Goal: Information Seeking & Learning: Learn about a topic

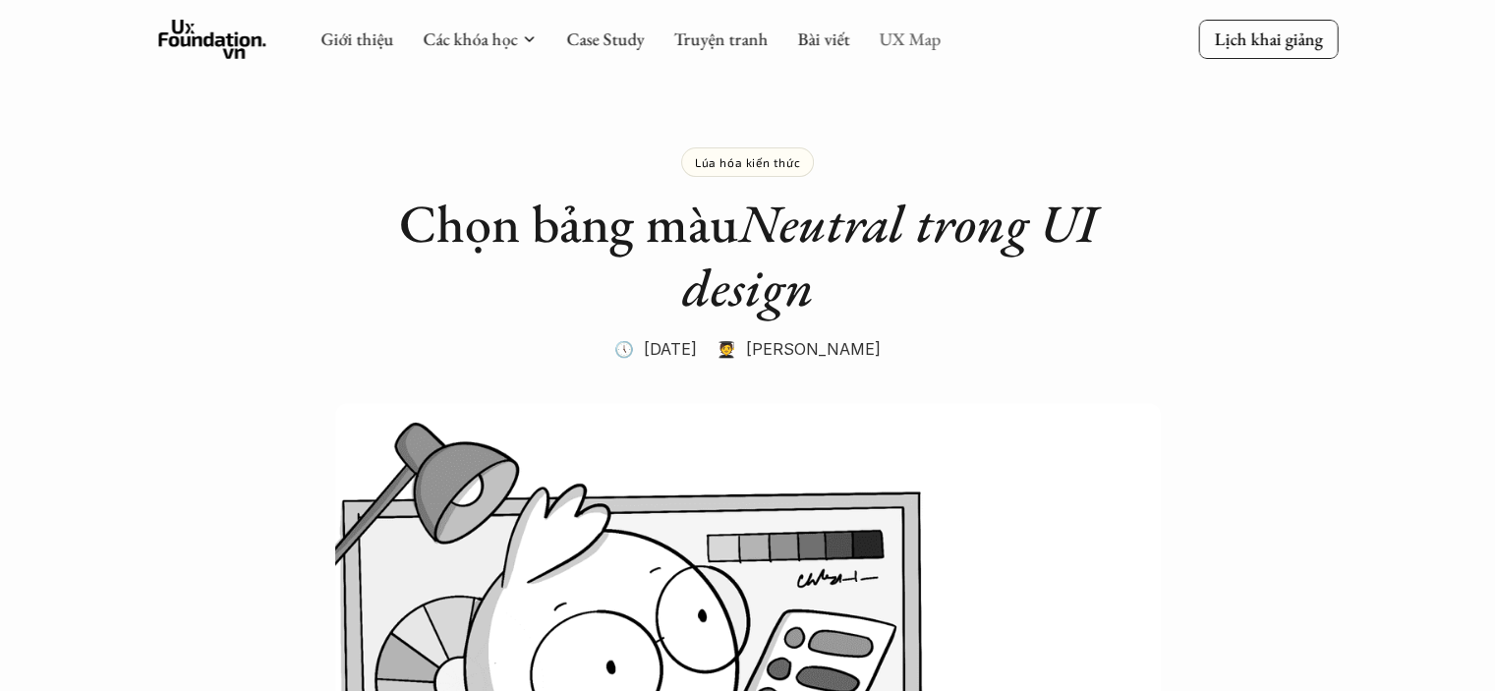
click at [898, 39] on link "UX Map" at bounding box center [910, 39] width 62 height 23
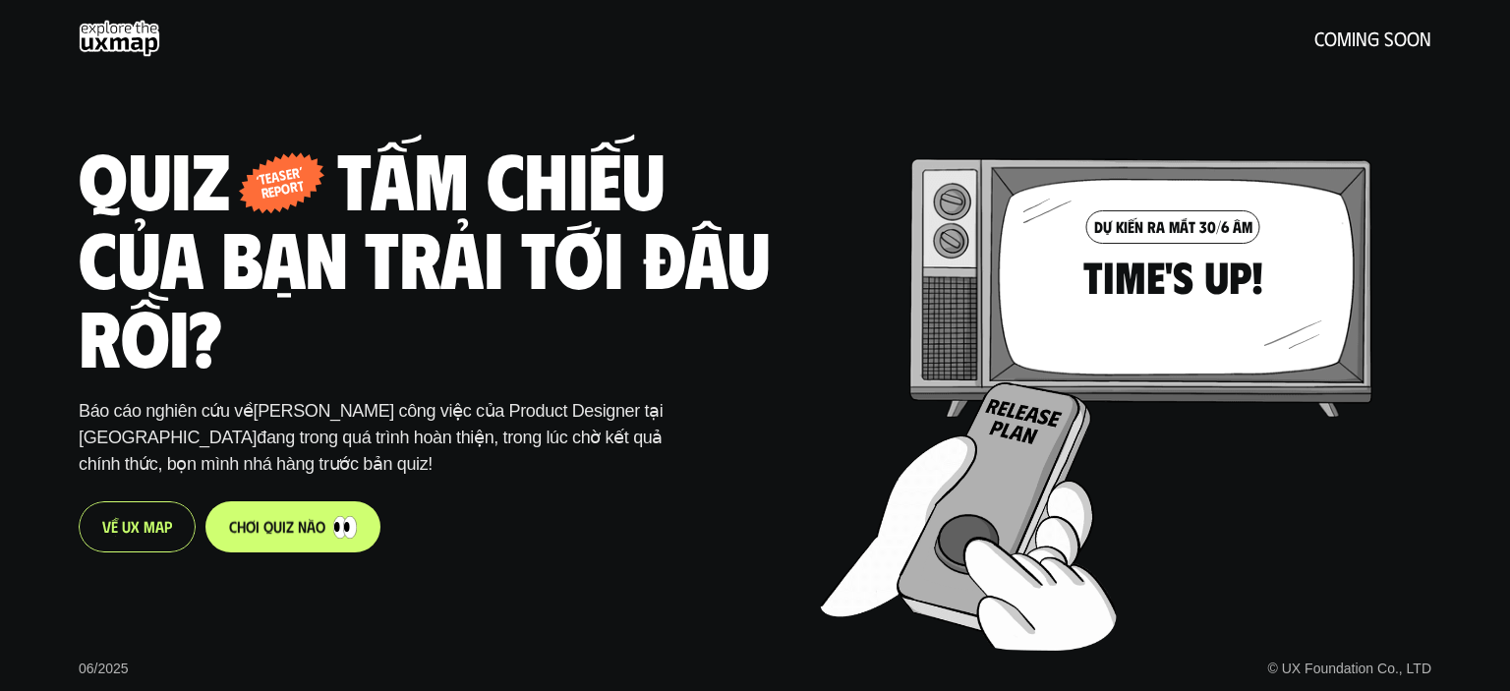
click at [275, 528] on p "c h ơ i q u i z n à o" at bounding box center [277, 526] width 96 height 19
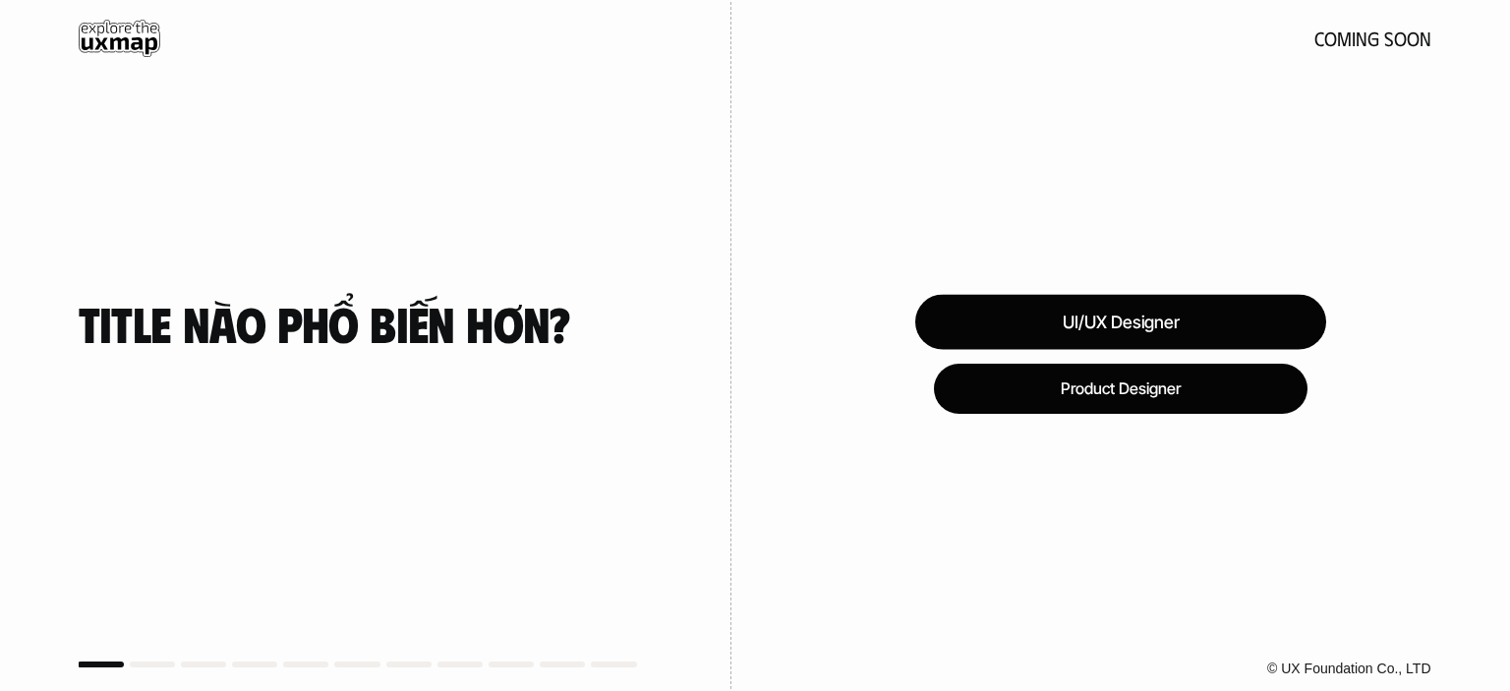
click at [1220, 320] on div "UI/UX Designer" at bounding box center [1120, 322] width 411 height 55
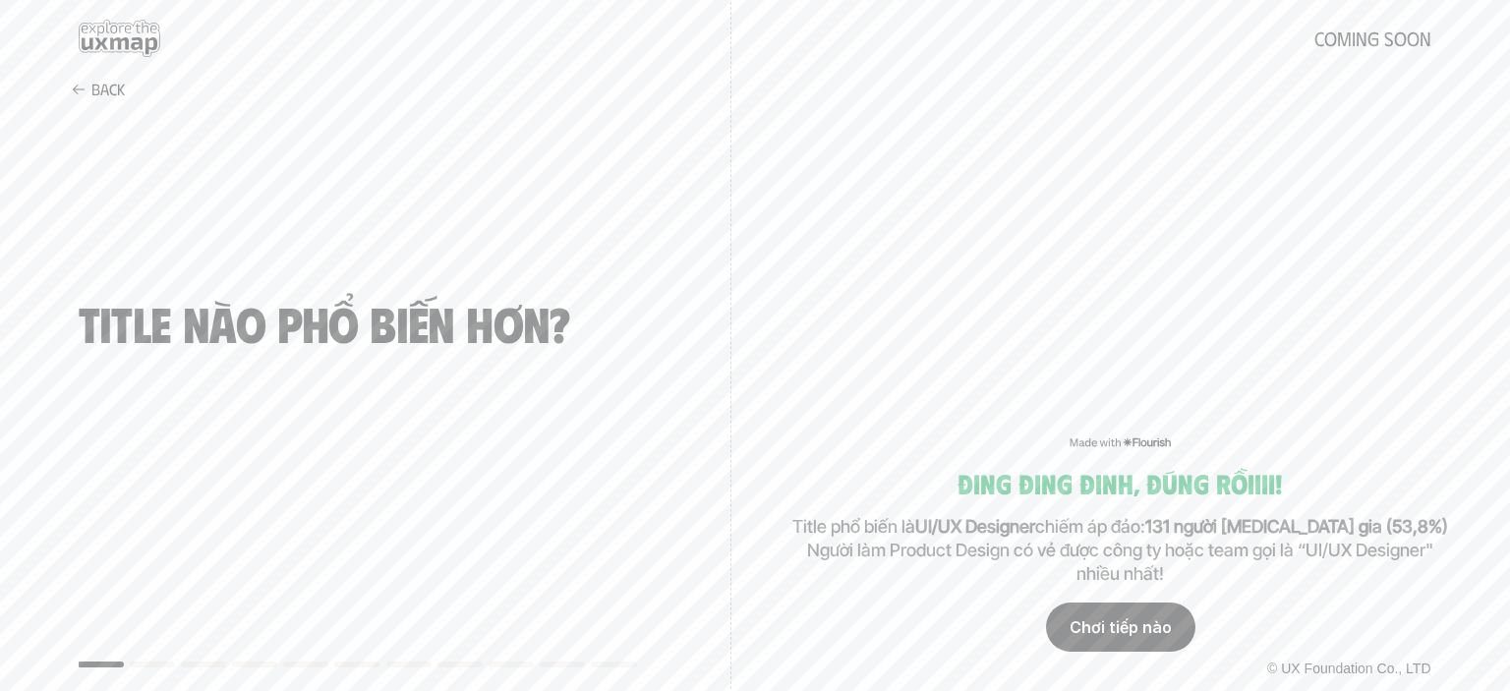
click at [1123, 637] on div "Chơi tiếp nào" at bounding box center [1120, 627] width 149 height 49
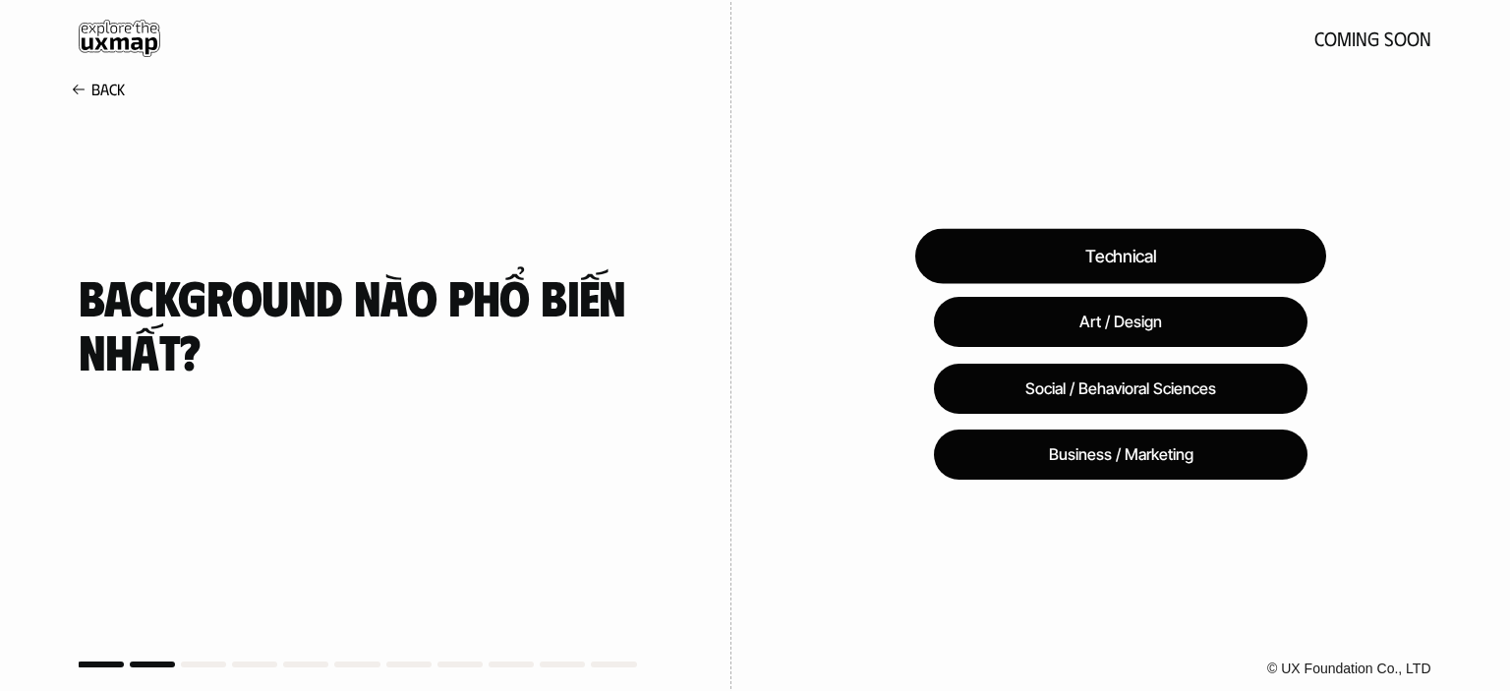
click at [1189, 254] on div "Technical" at bounding box center [1120, 256] width 411 height 55
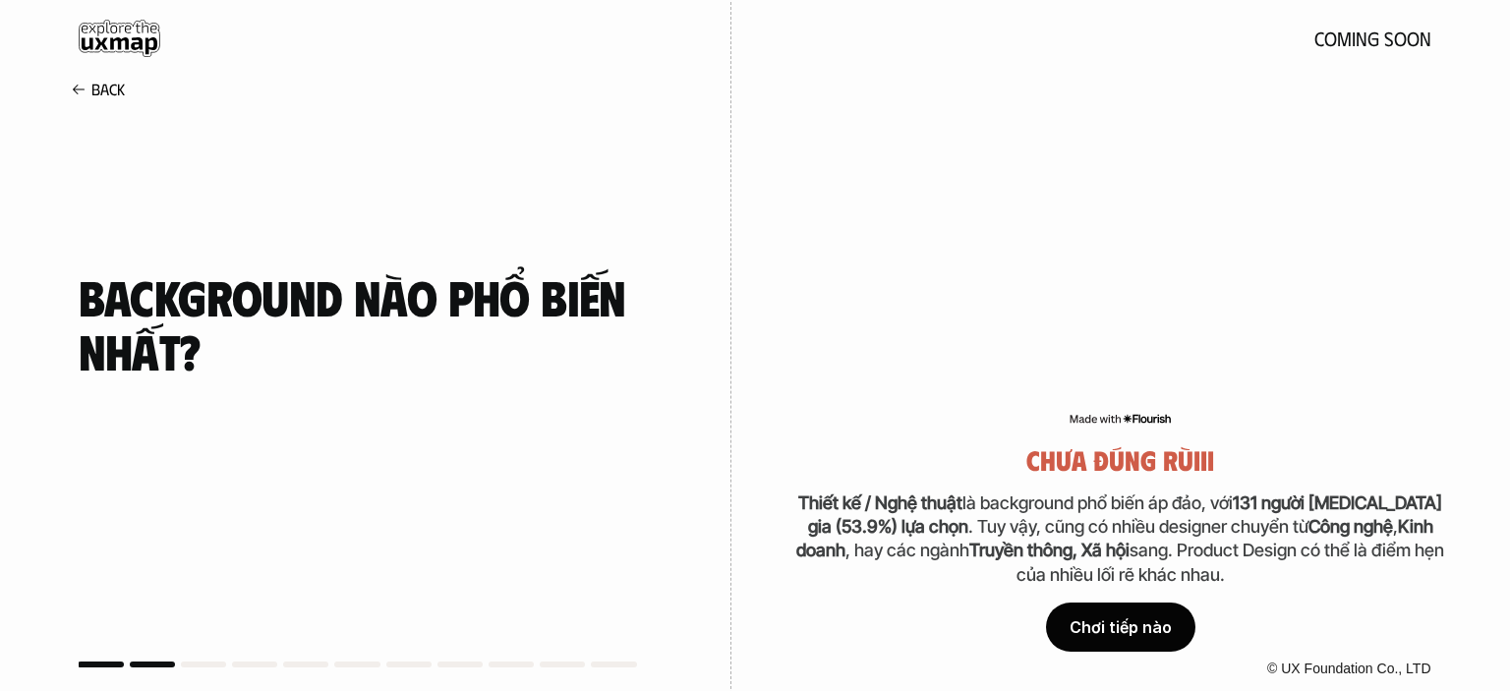
click at [1140, 635] on div "Chơi tiếp nào" at bounding box center [1120, 627] width 149 height 49
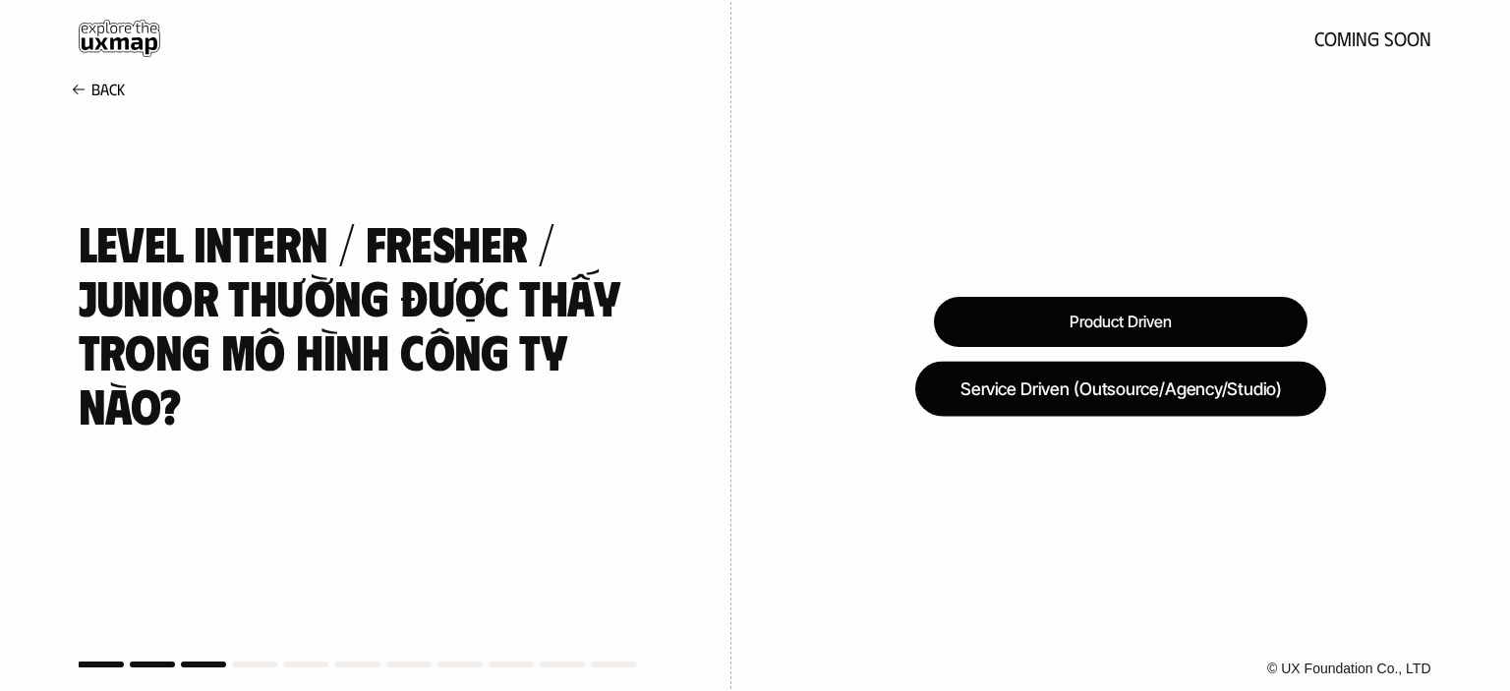
click at [1126, 384] on div "Service Driven (Outsource/Agency/Studio)" at bounding box center [1120, 388] width 411 height 55
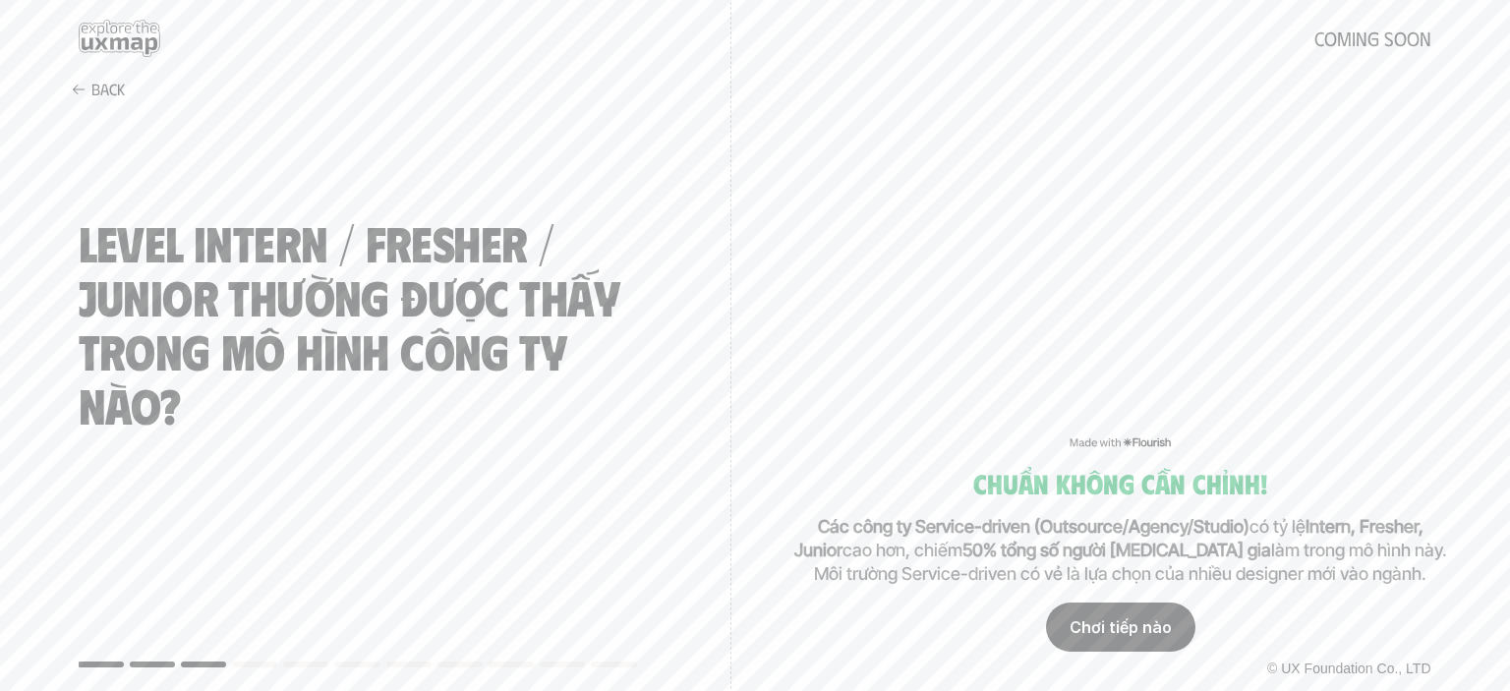
click at [1140, 626] on div "Chơi tiếp nào" at bounding box center [1120, 627] width 149 height 49
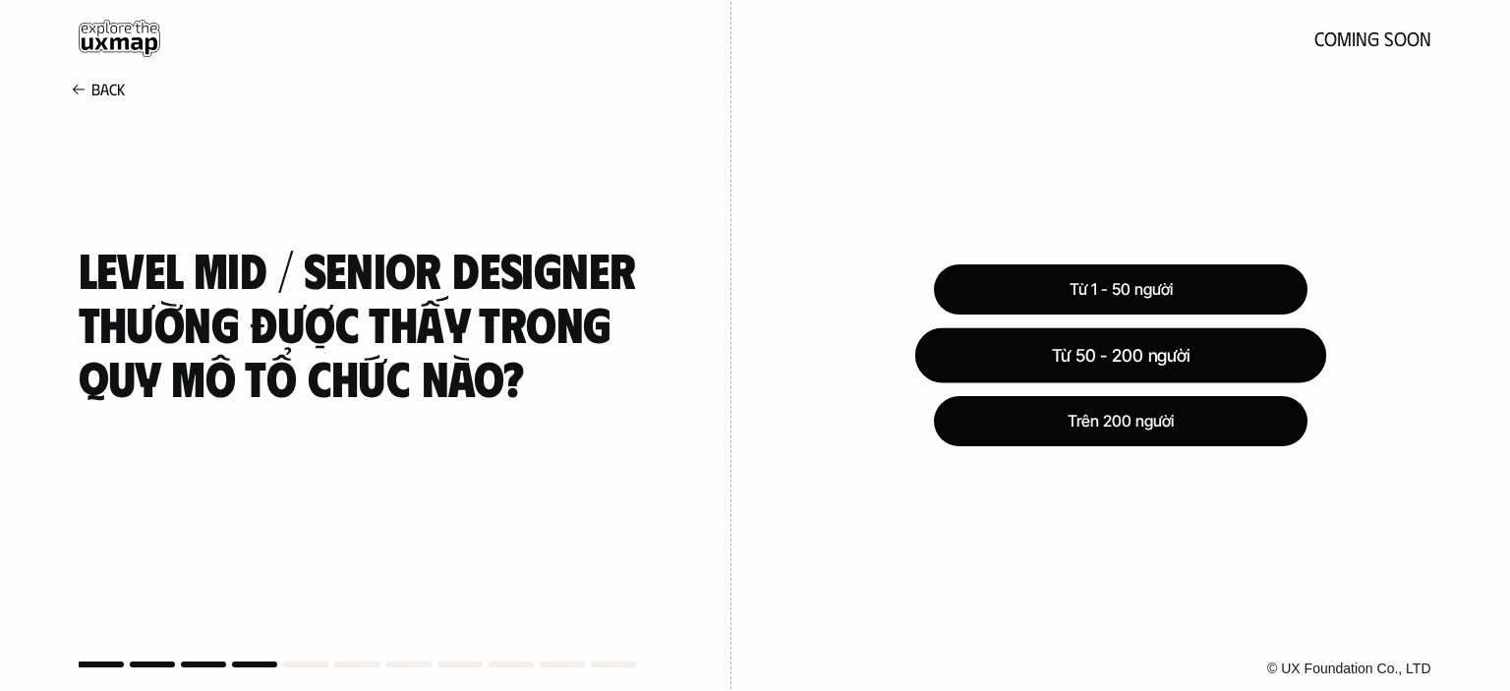
click at [1191, 354] on div "Từ 50 - 200 người" at bounding box center [1119, 354] width 411 height 55
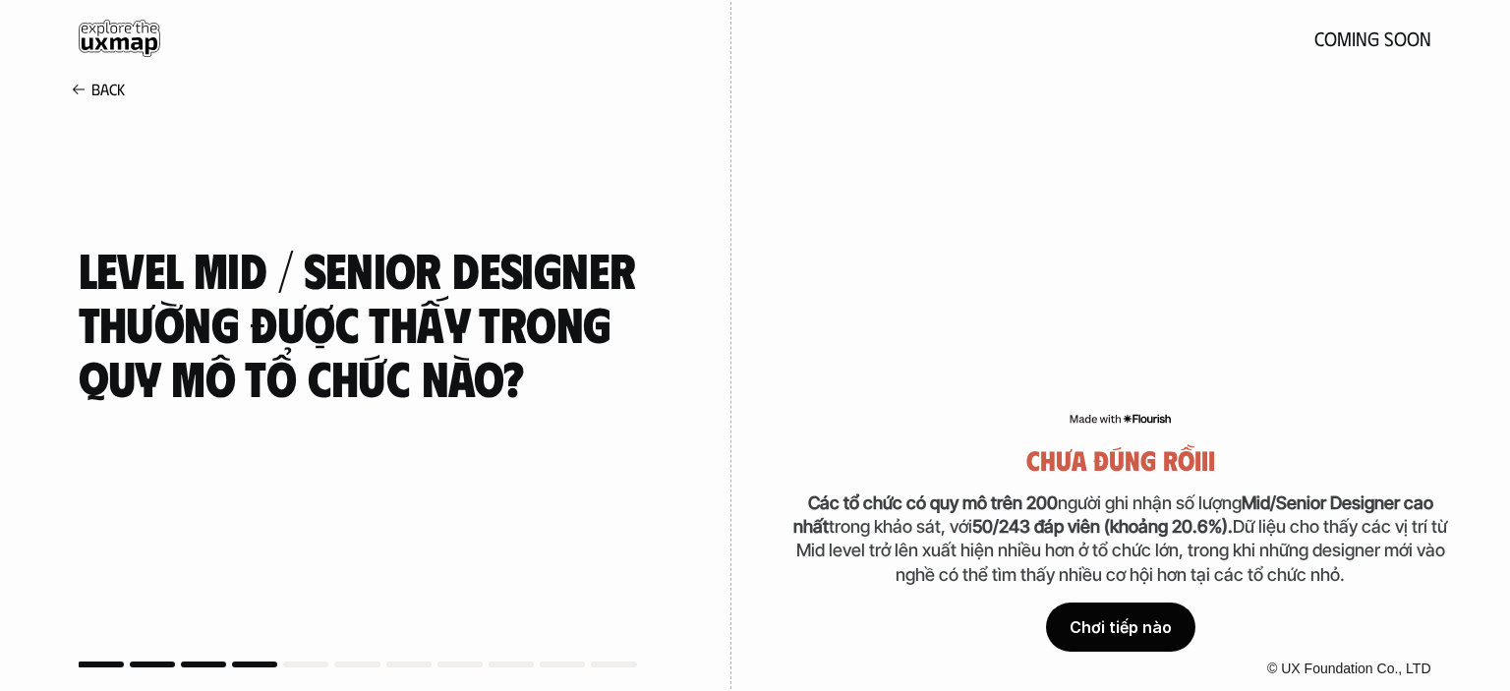
click at [1113, 641] on div "Chơi tiếp nào" at bounding box center [1120, 627] width 149 height 49
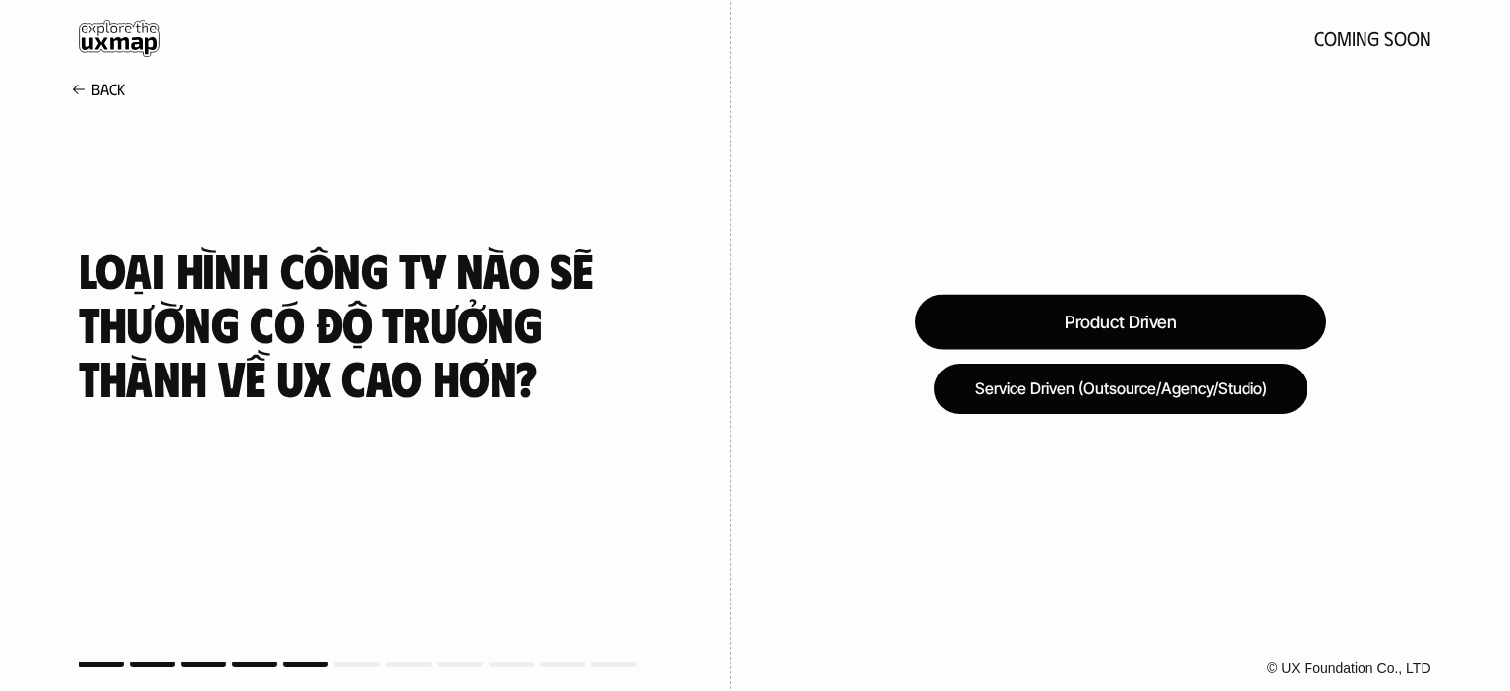
click at [1163, 323] on div "Product Driven" at bounding box center [1120, 322] width 411 height 55
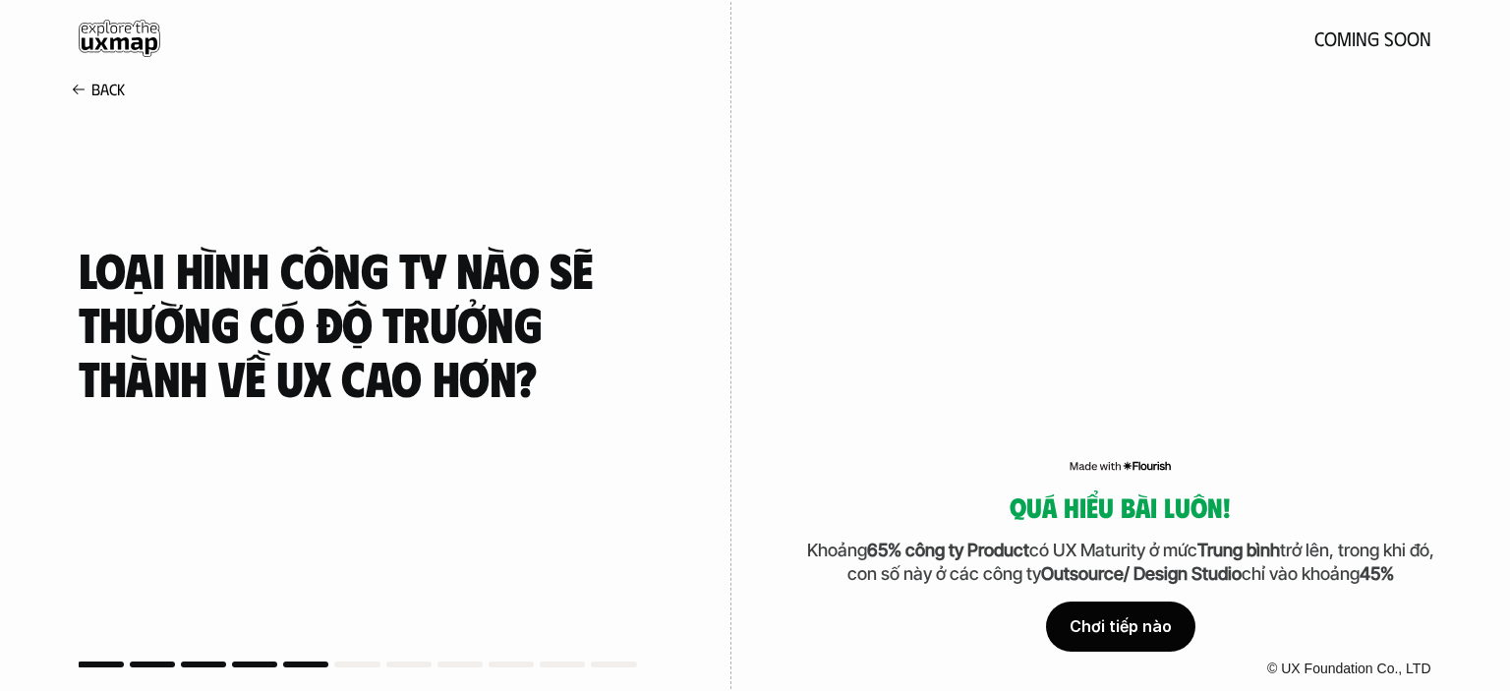
click at [1118, 620] on div "Chơi tiếp nào" at bounding box center [1120, 627] width 149 height 49
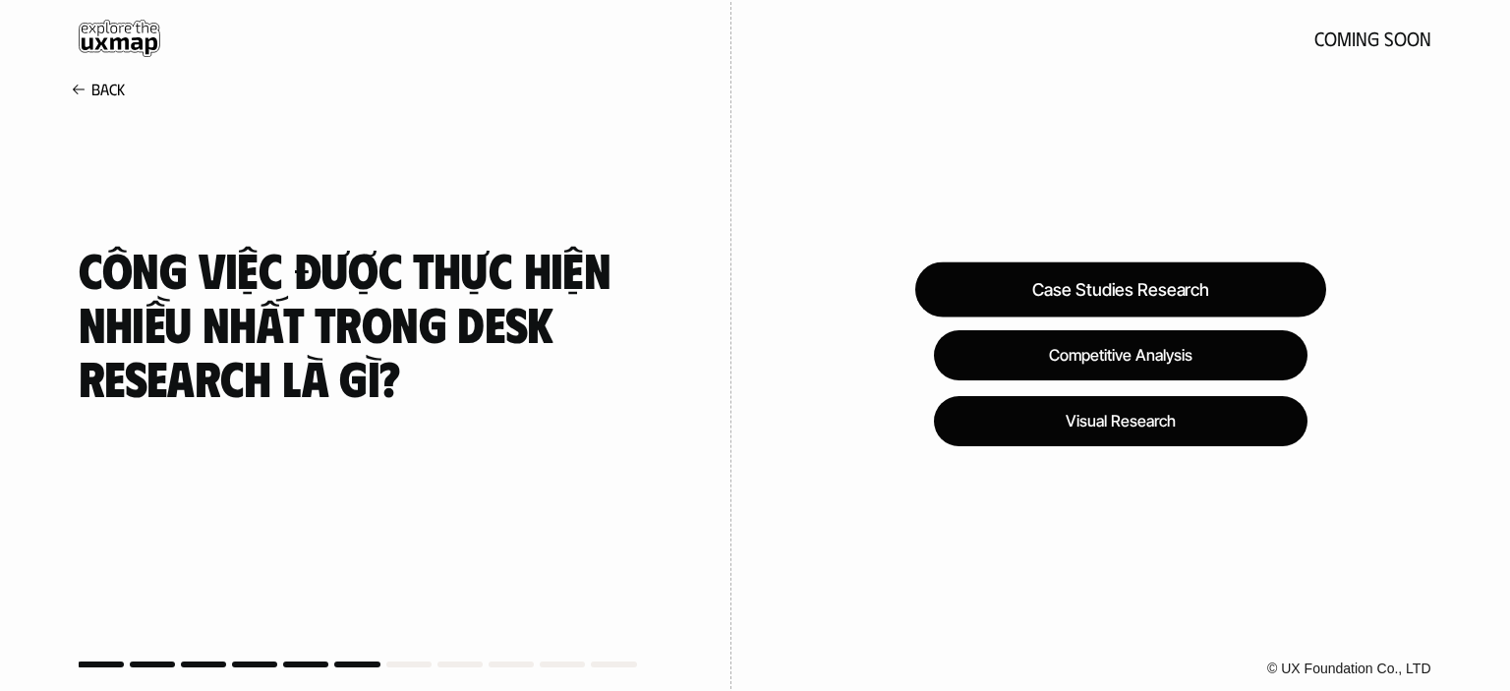
click at [1214, 287] on div "Case Studies Research" at bounding box center [1120, 288] width 411 height 55
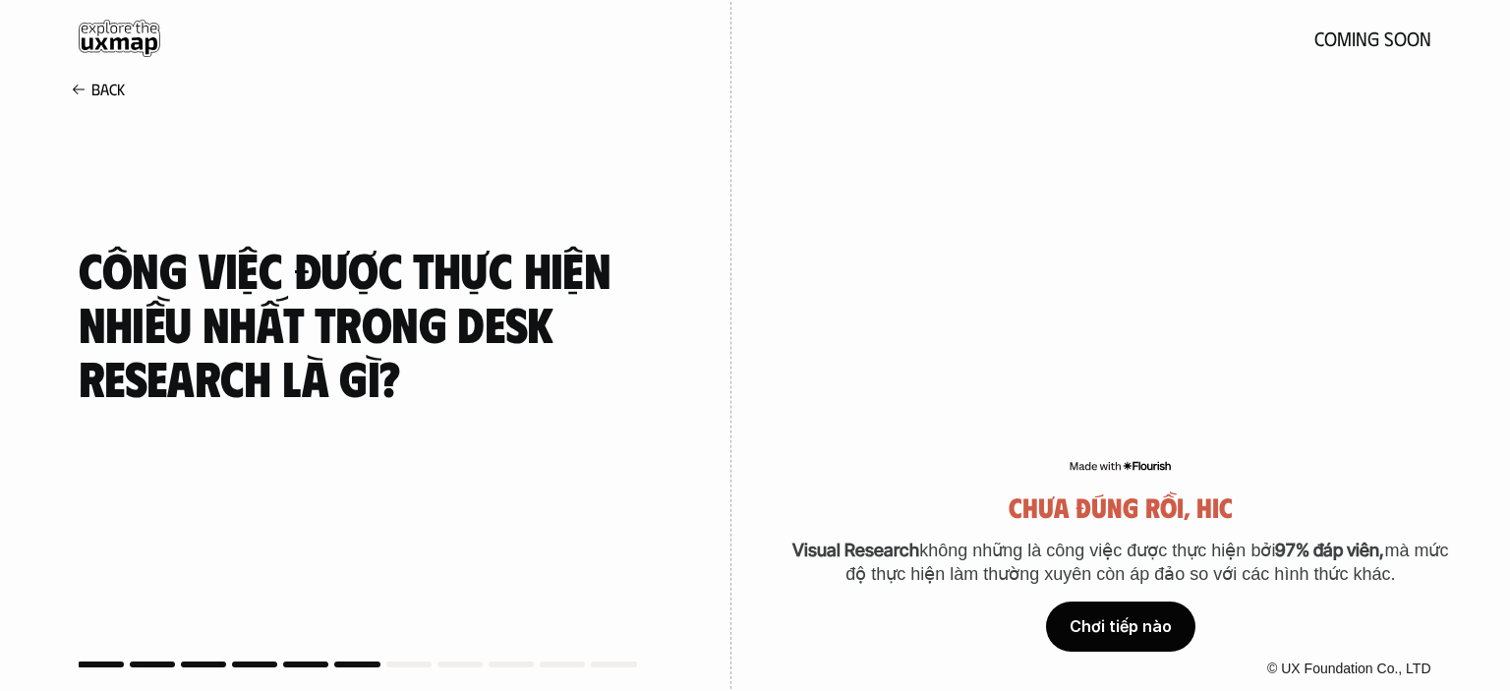
click at [1142, 633] on div "Chơi tiếp nào" at bounding box center [1120, 627] width 149 height 49
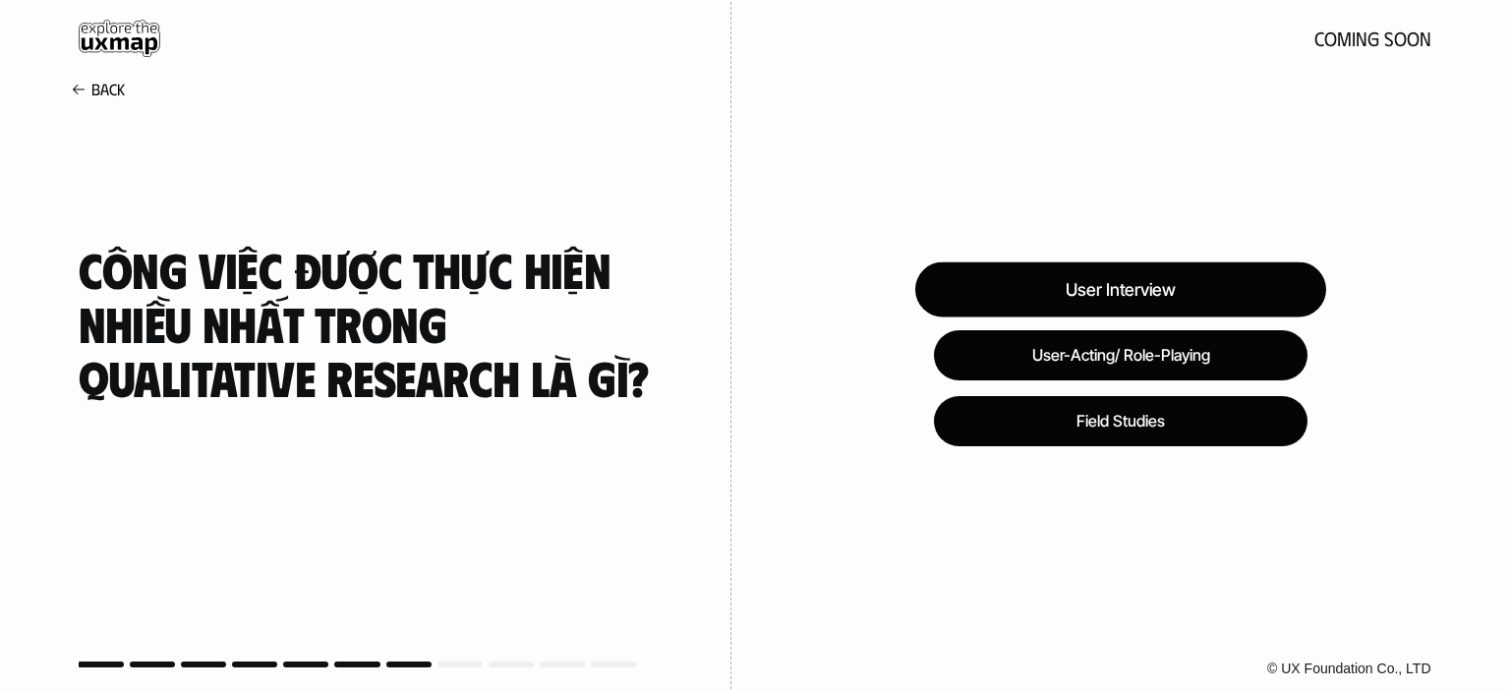
click at [1234, 274] on div "User Interview" at bounding box center [1120, 288] width 411 height 55
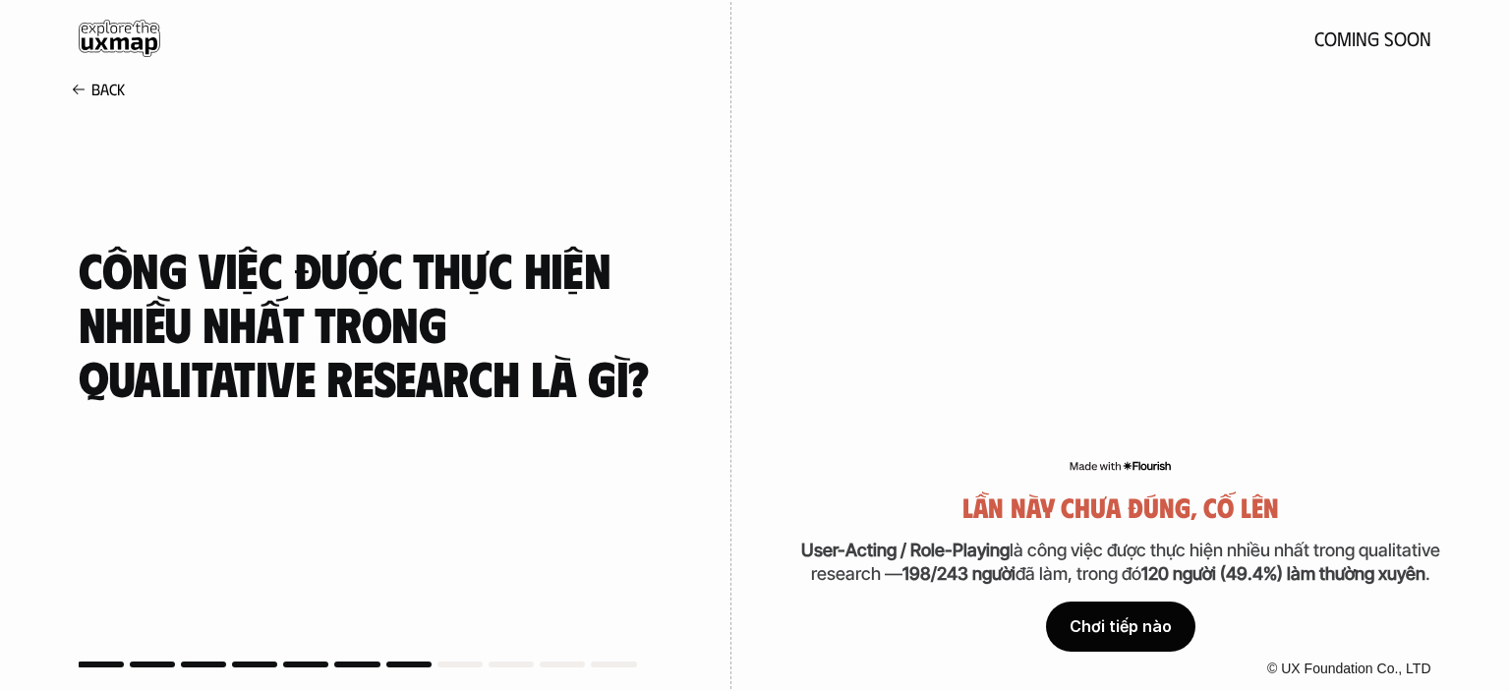
click at [1176, 629] on div "Chơi tiếp nào" at bounding box center [1120, 627] width 149 height 49
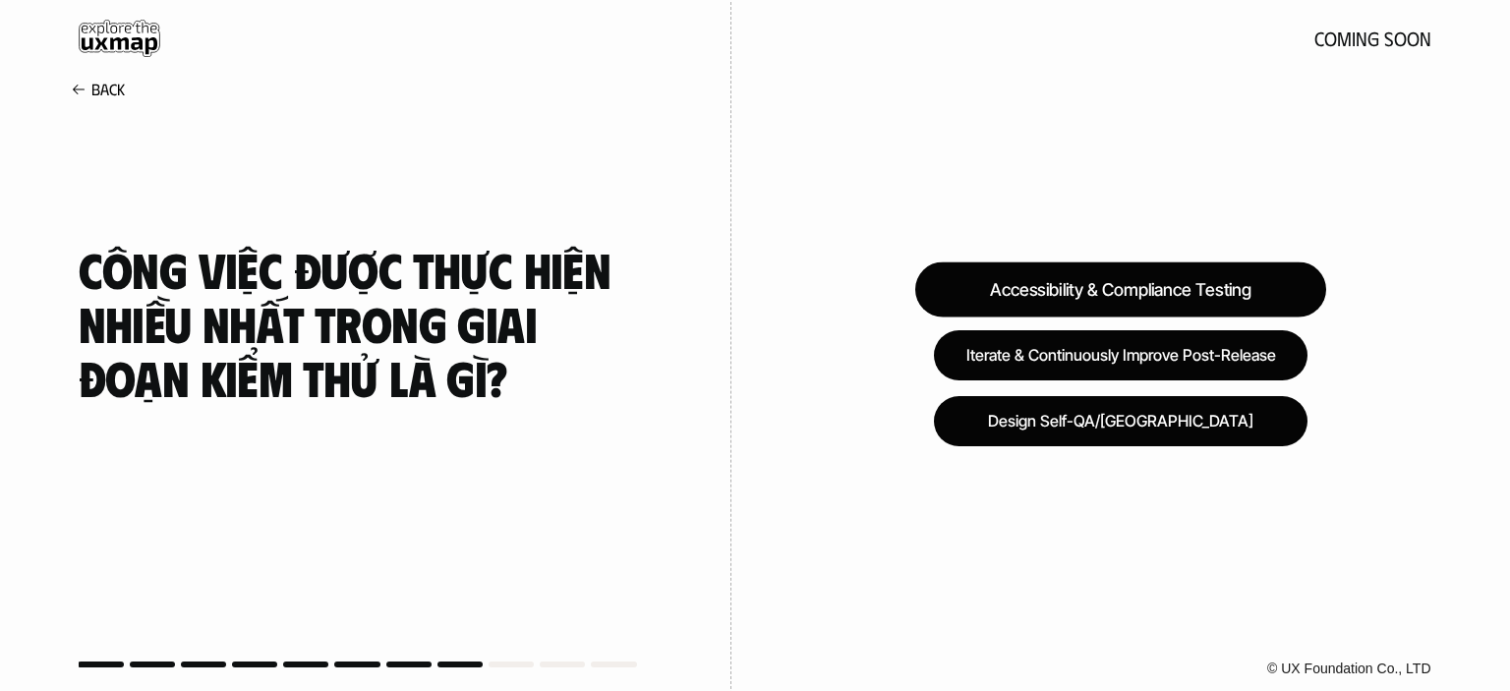
click at [1219, 286] on div "Accessibility & Compliance Testing" at bounding box center [1120, 288] width 411 height 55
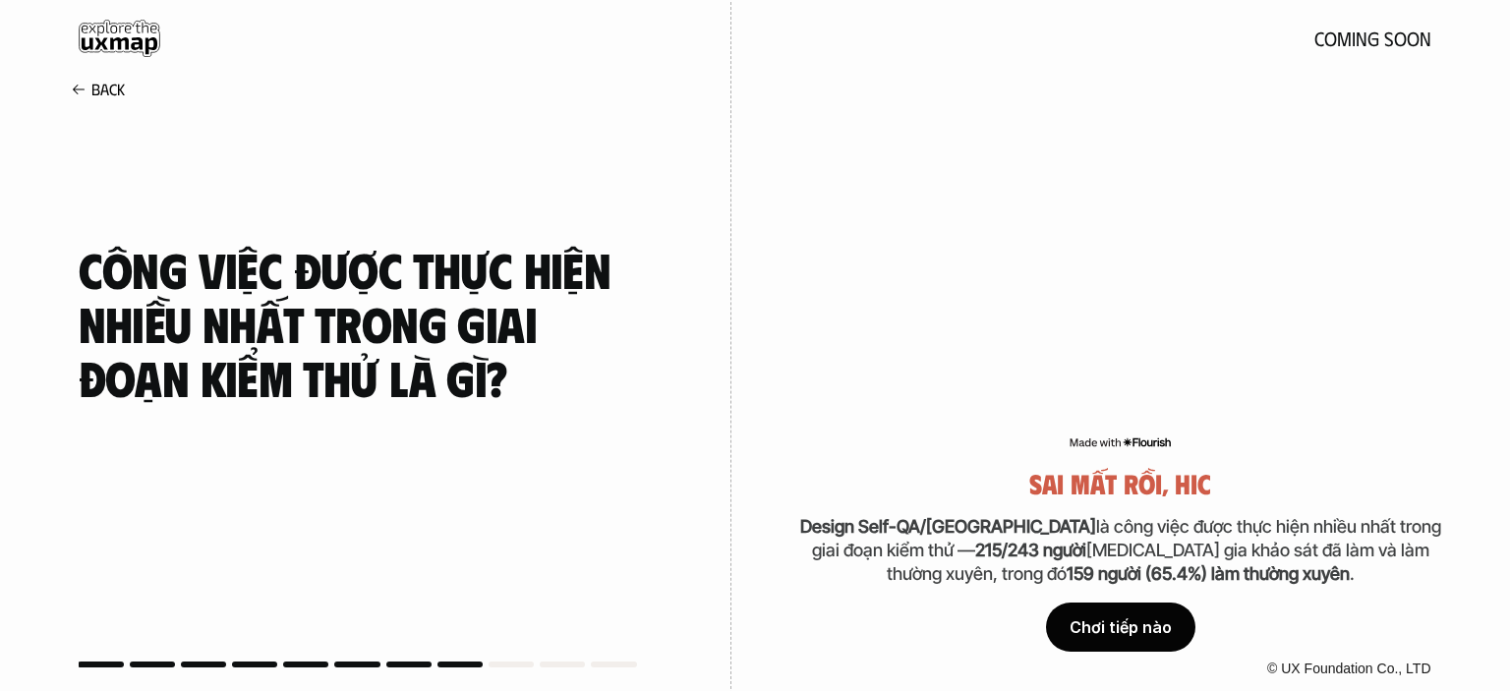
click at [1126, 613] on div "Chơi tiếp nào" at bounding box center [1120, 627] width 149 height 49
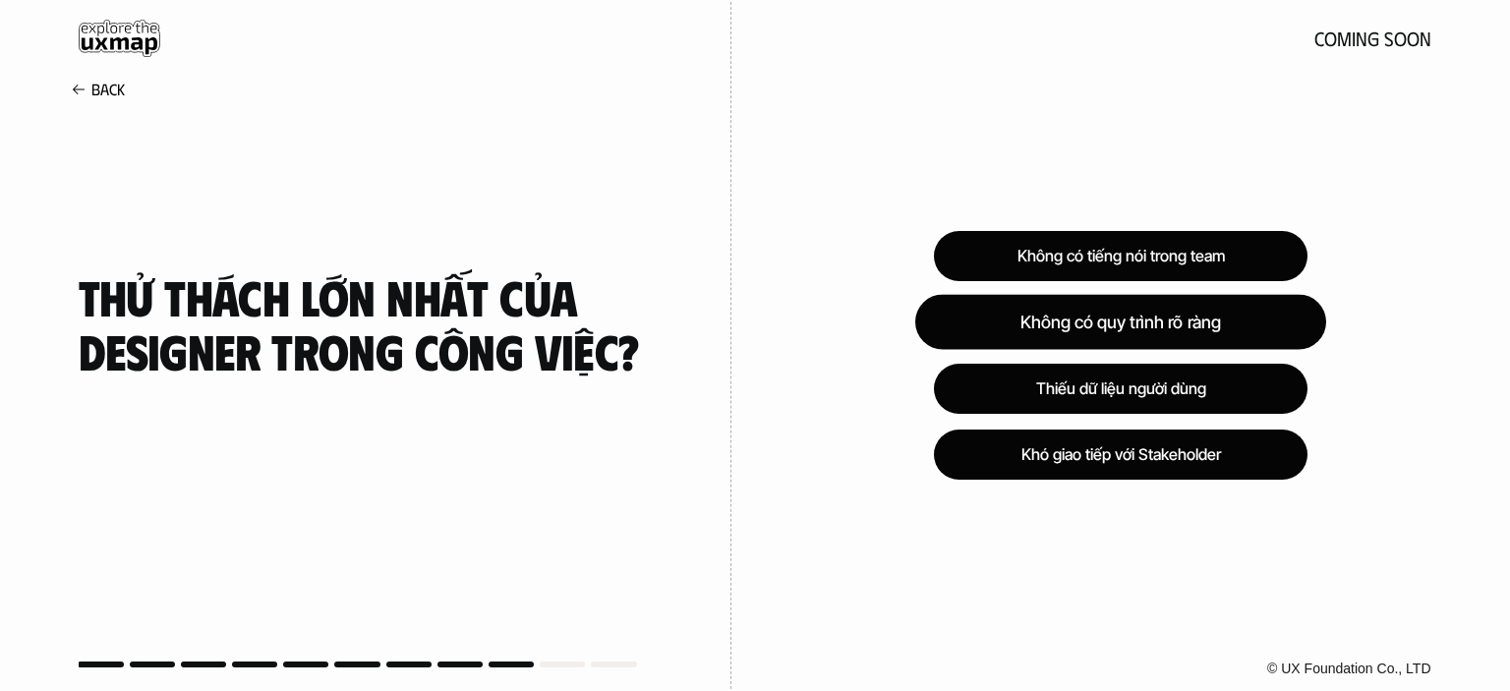
click at [1211, 326] on div "Không có quy trình rõ ràng" at bounding box center [1120, 322] width 411 height 55
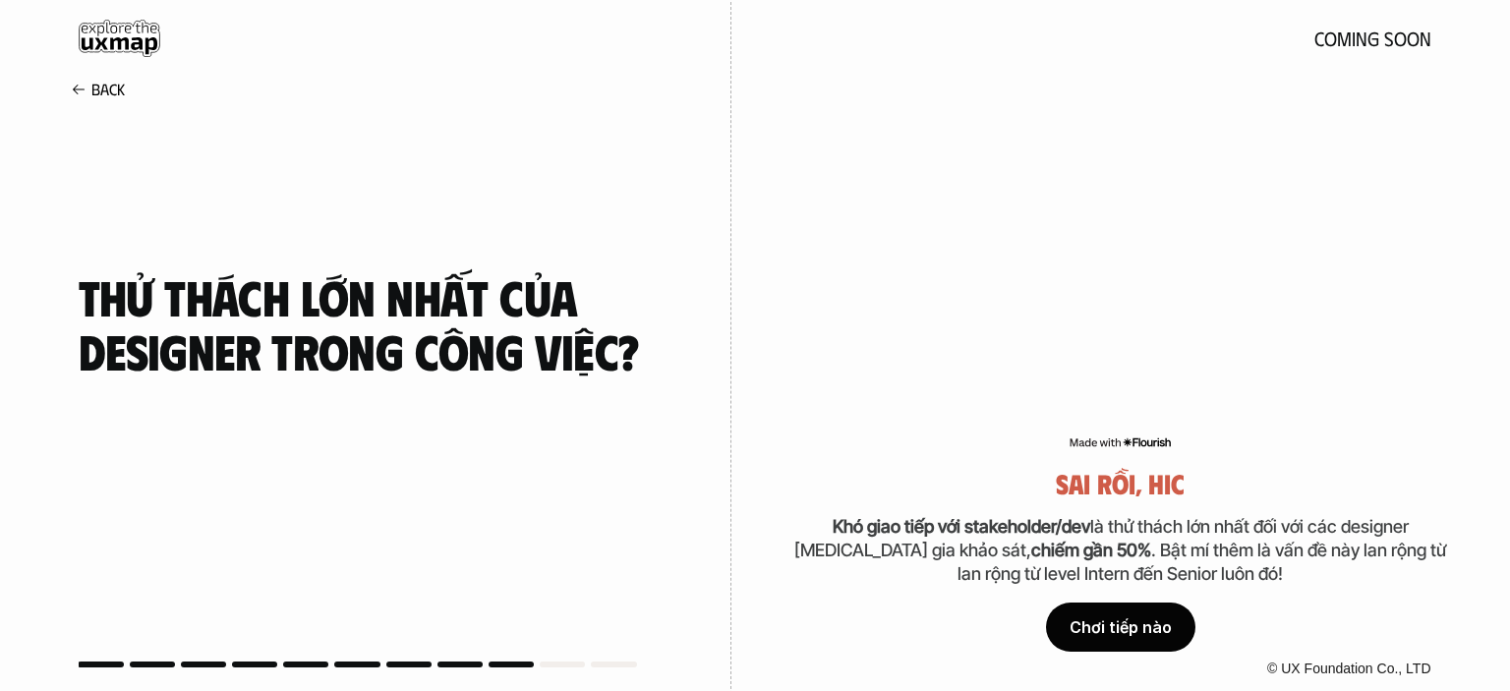
click at [1152, 614] on div "Chơi tiếp nào" at bounding box center [1120, 627] width 149 height 49
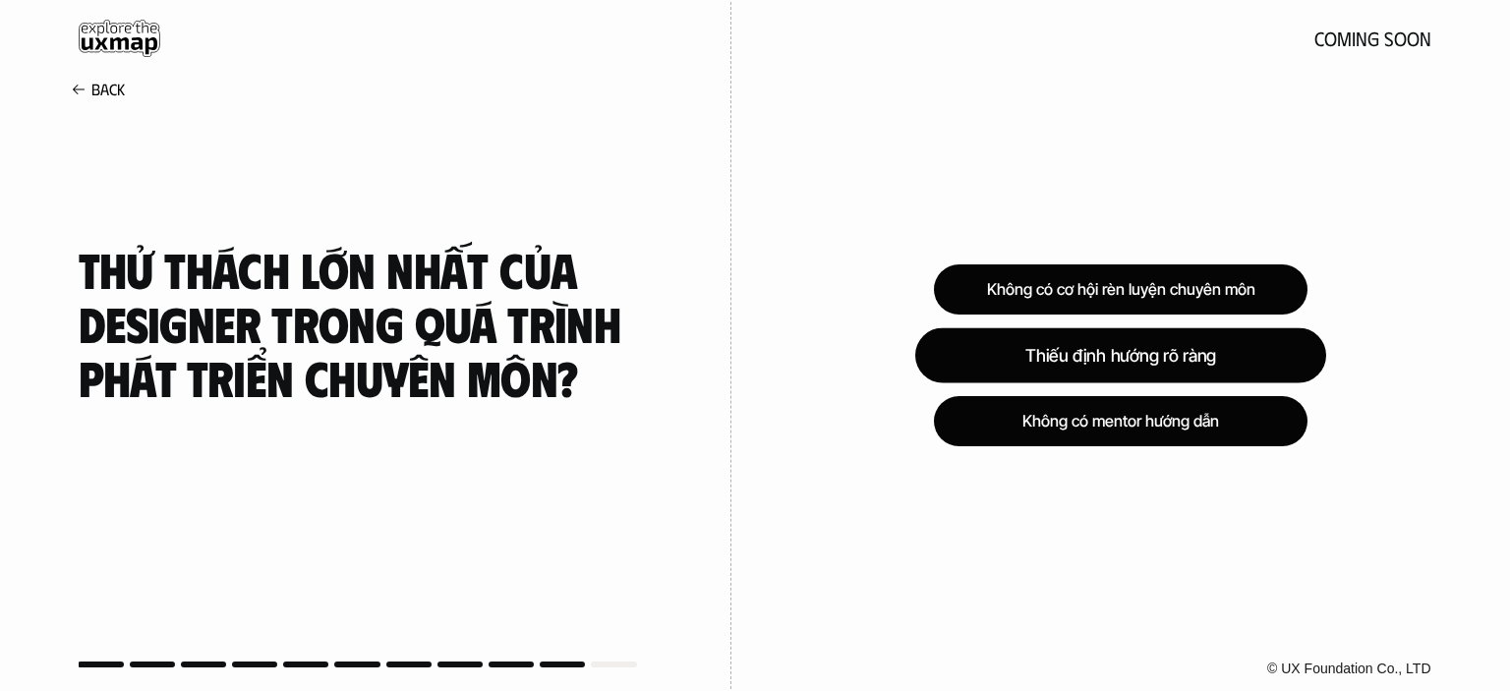
click at [1235, 352] on div "Thiếu định hướng rõ ràng" at bounding box center [1120, 354] width 411 height 55
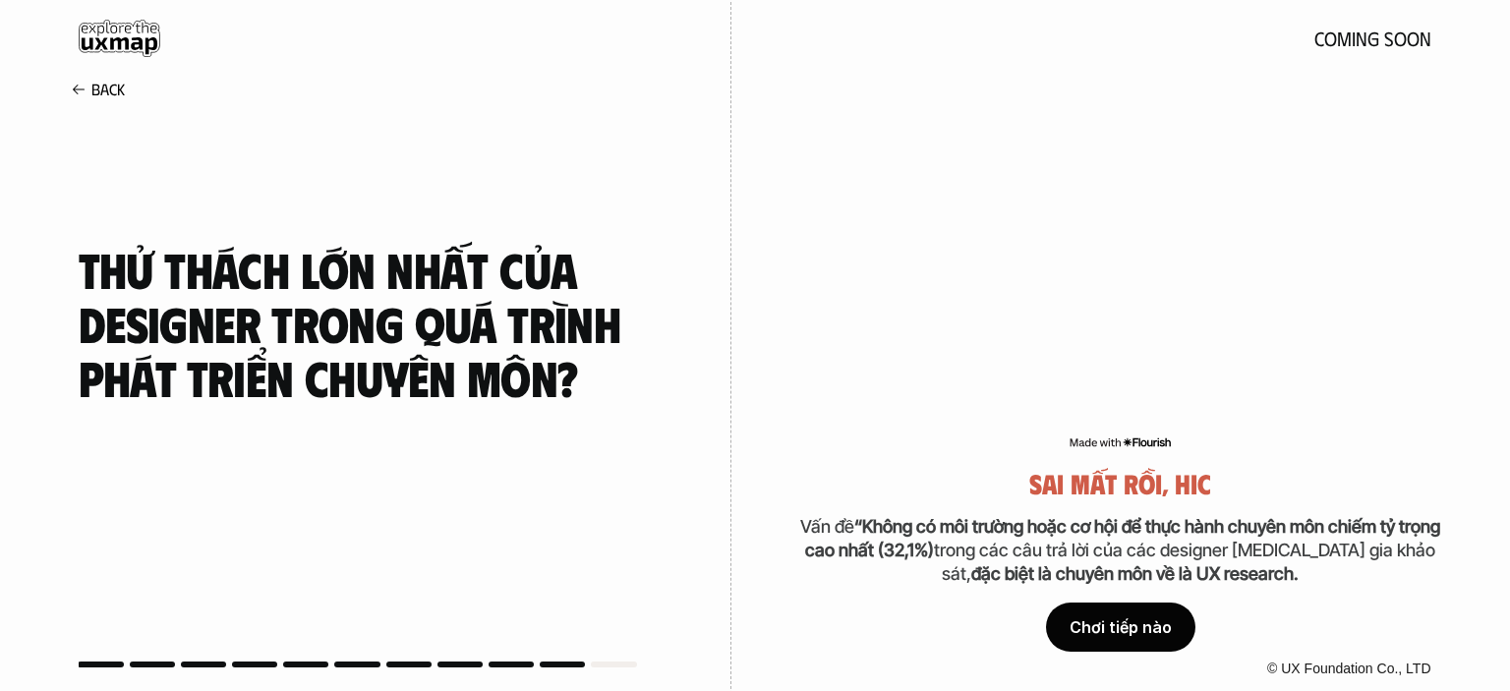
click at [1154, 604] on div "Chơi tiếp nào" at bounding box center [1120, 627] width 149 height 49
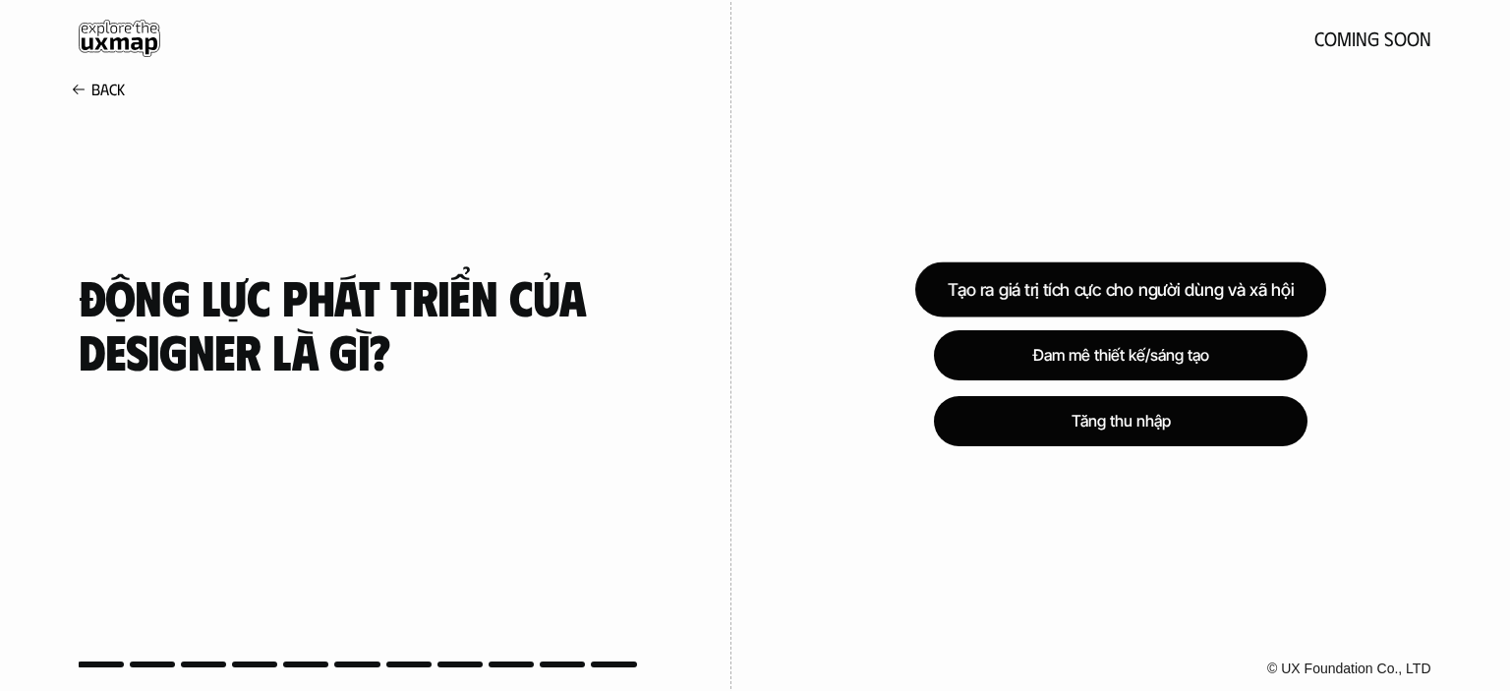
click at [1229, 297] on div "Tạo ra giá trị tích cực cho người dùng và xã hội" at bounding box center [1120, 288] width 411 height 55
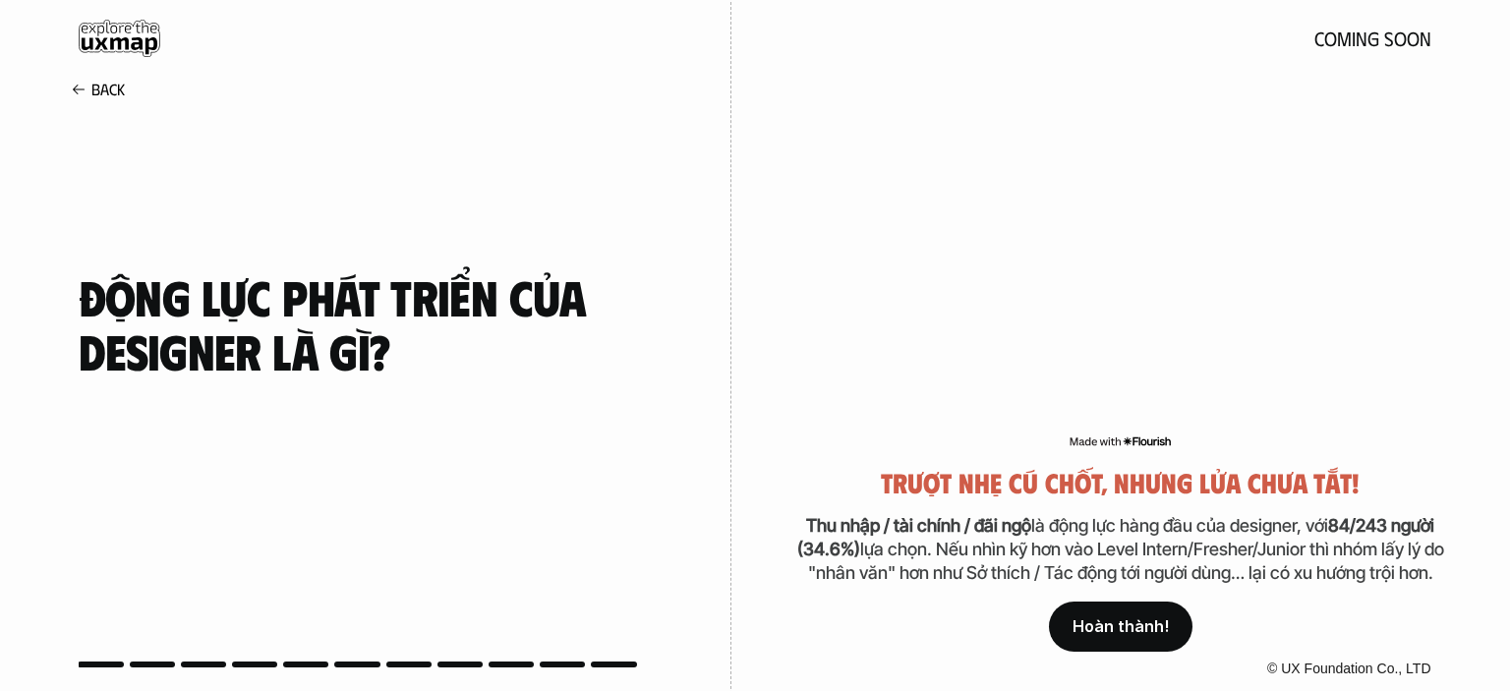
click at [1149, 604] on link "Hoàn thành!" at bounding box center [1121, 627] width 144 height 50
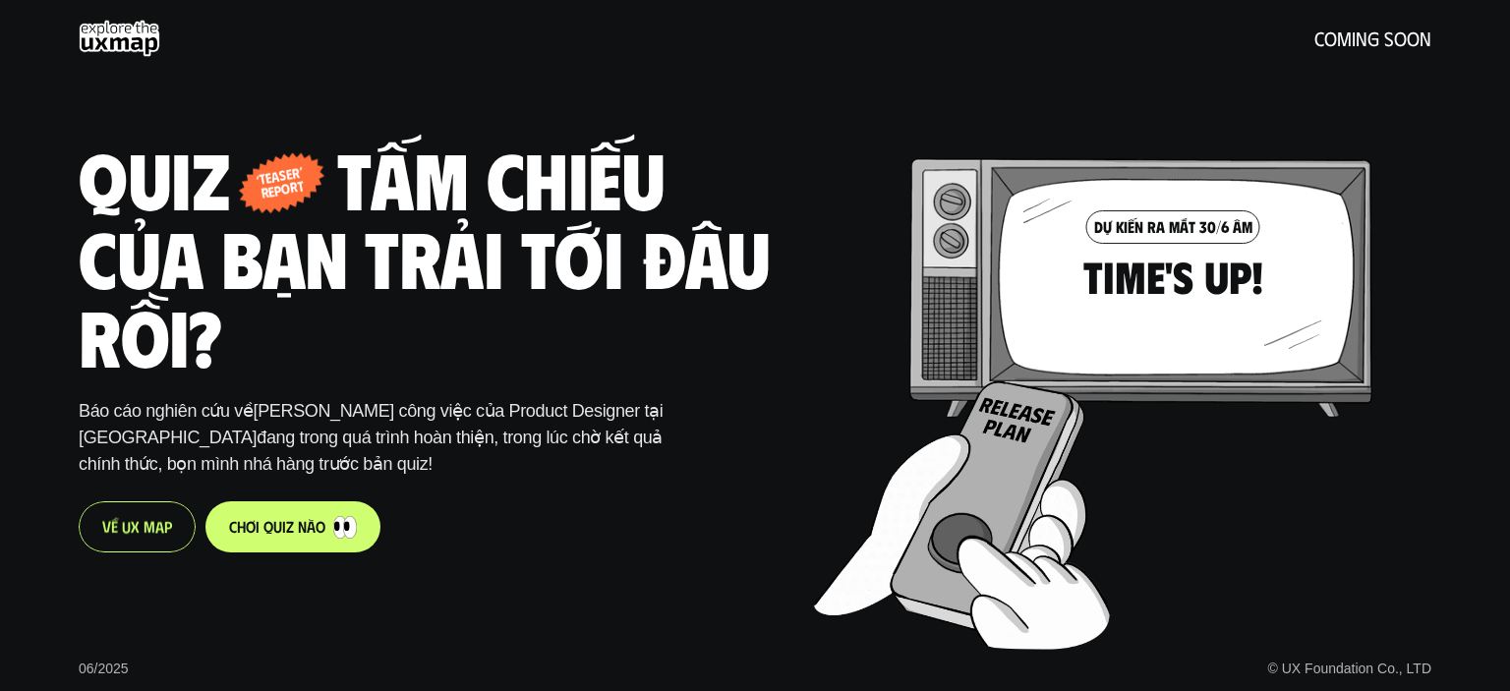
click at [146, 518] on p "V ề U X M a p" at bounding box center [137, 526] width 70 height 19
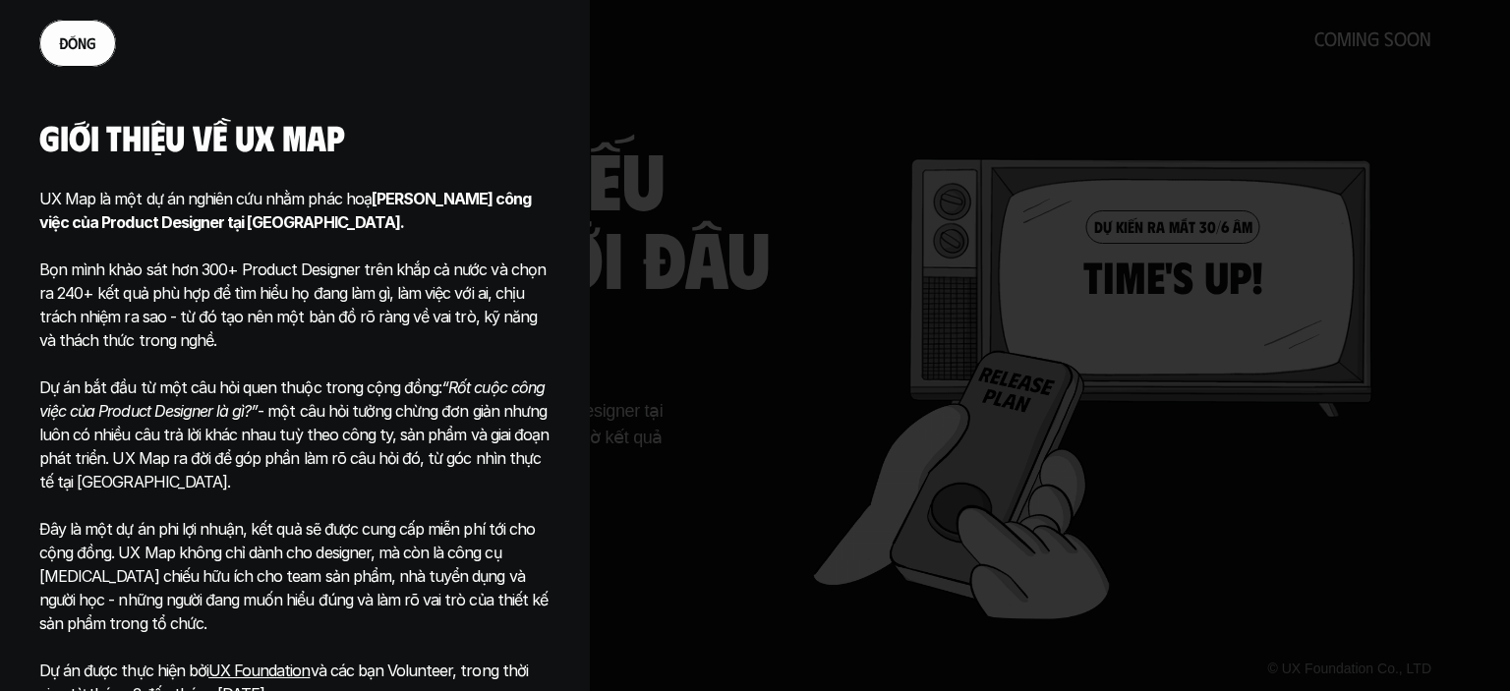
click at [171, 245] on p "Bọn mình khảo sát hơn 300+ Product Designer trên khắp cả nước và chọn ra 240+ k…" at bounding box center [294, 293] width 511 height 118
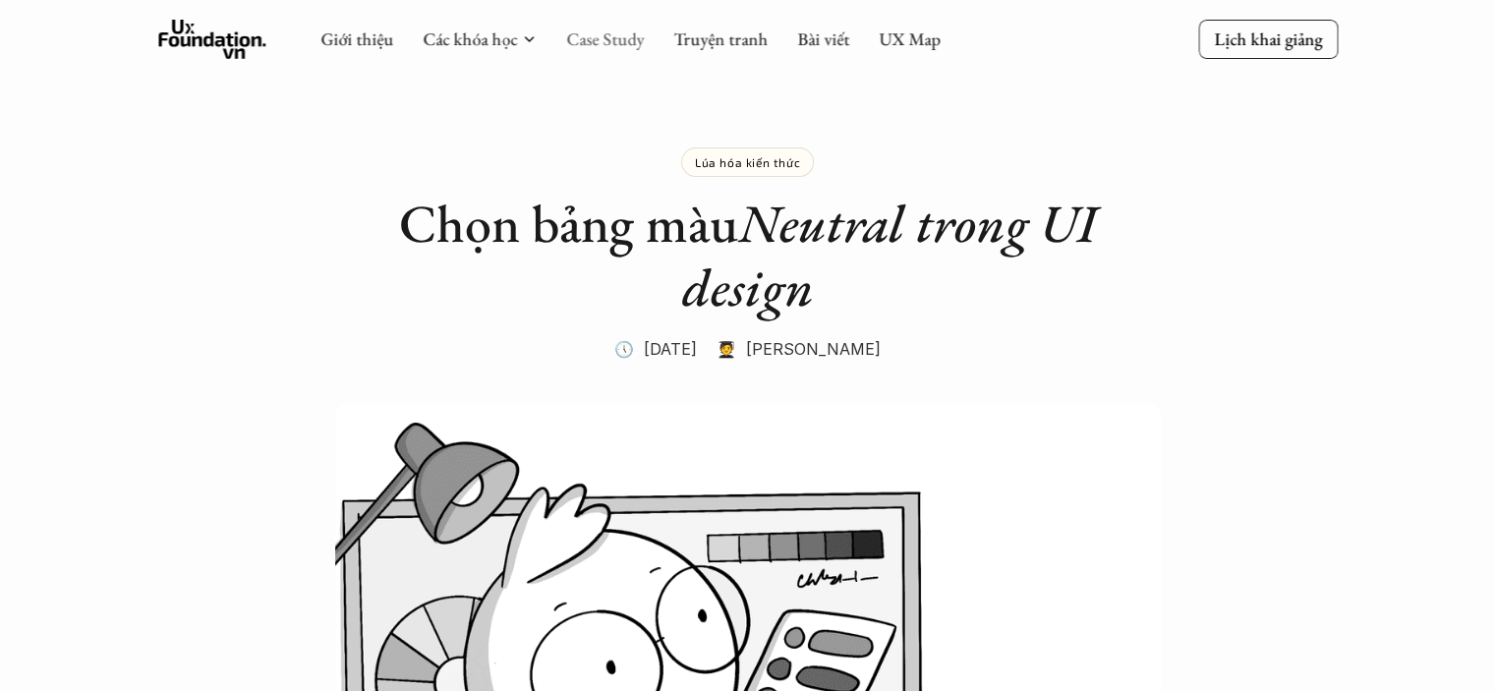
click at [613, 39] on link "Case Study" at bounding box center [605, 39] width 78 height 23
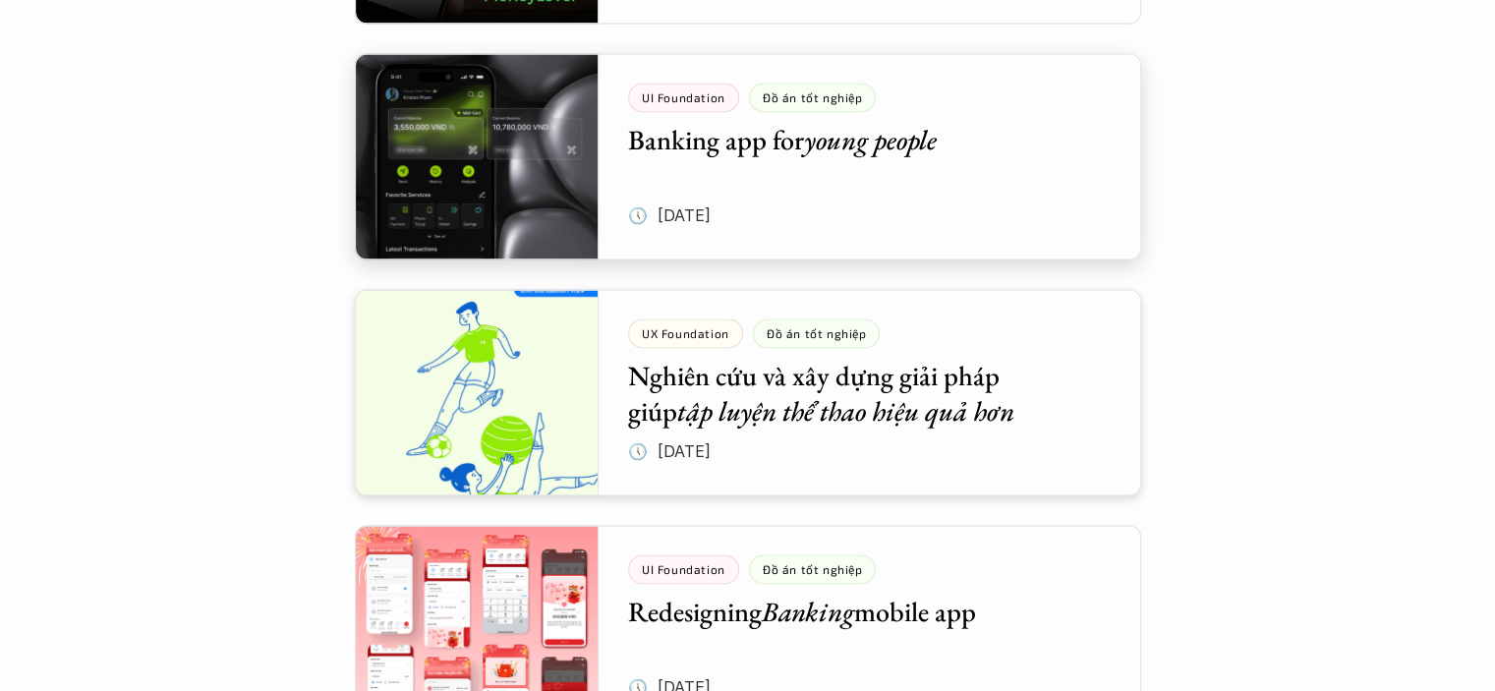
scroll to position [3002, 0]
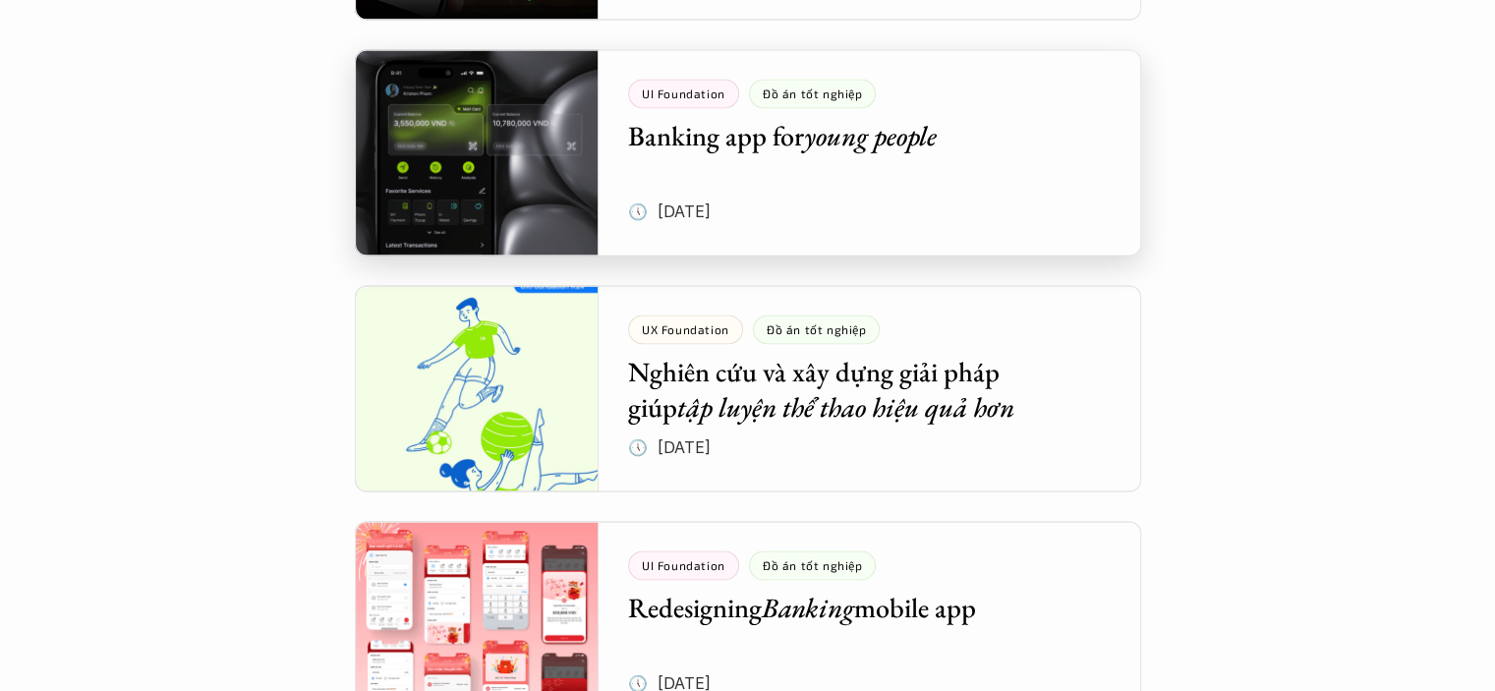
click at [874, 141] on div at bounding box center [748, 152] width 786 height 206
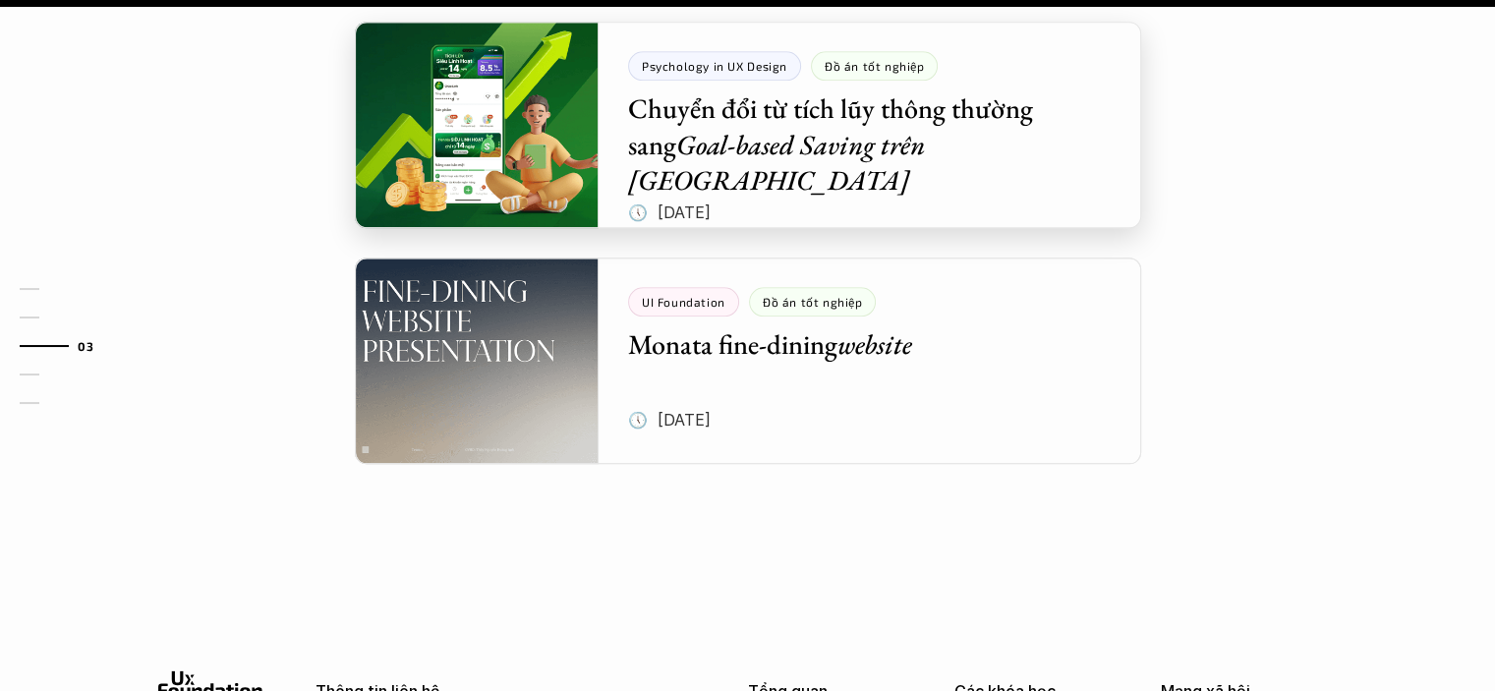
scroll to position [2290, 0]
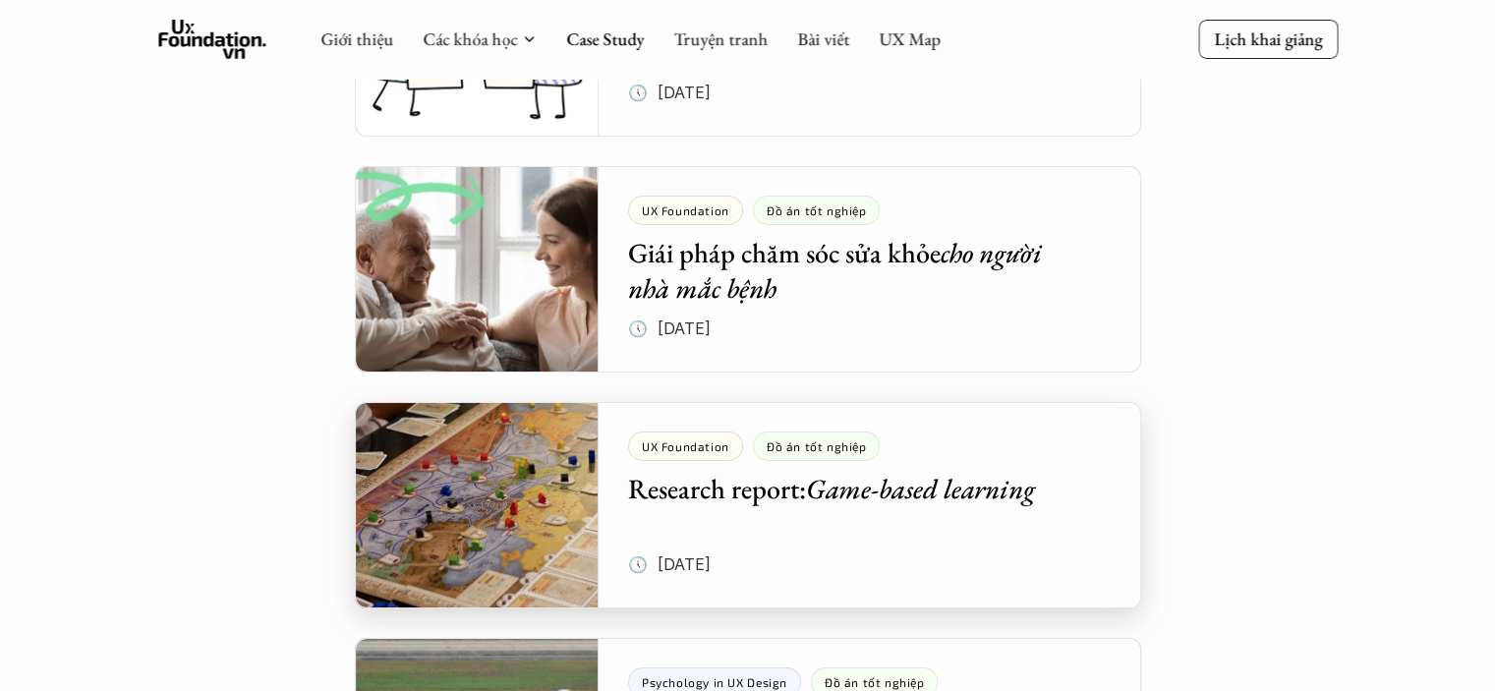
scroll to position [6419, 0]
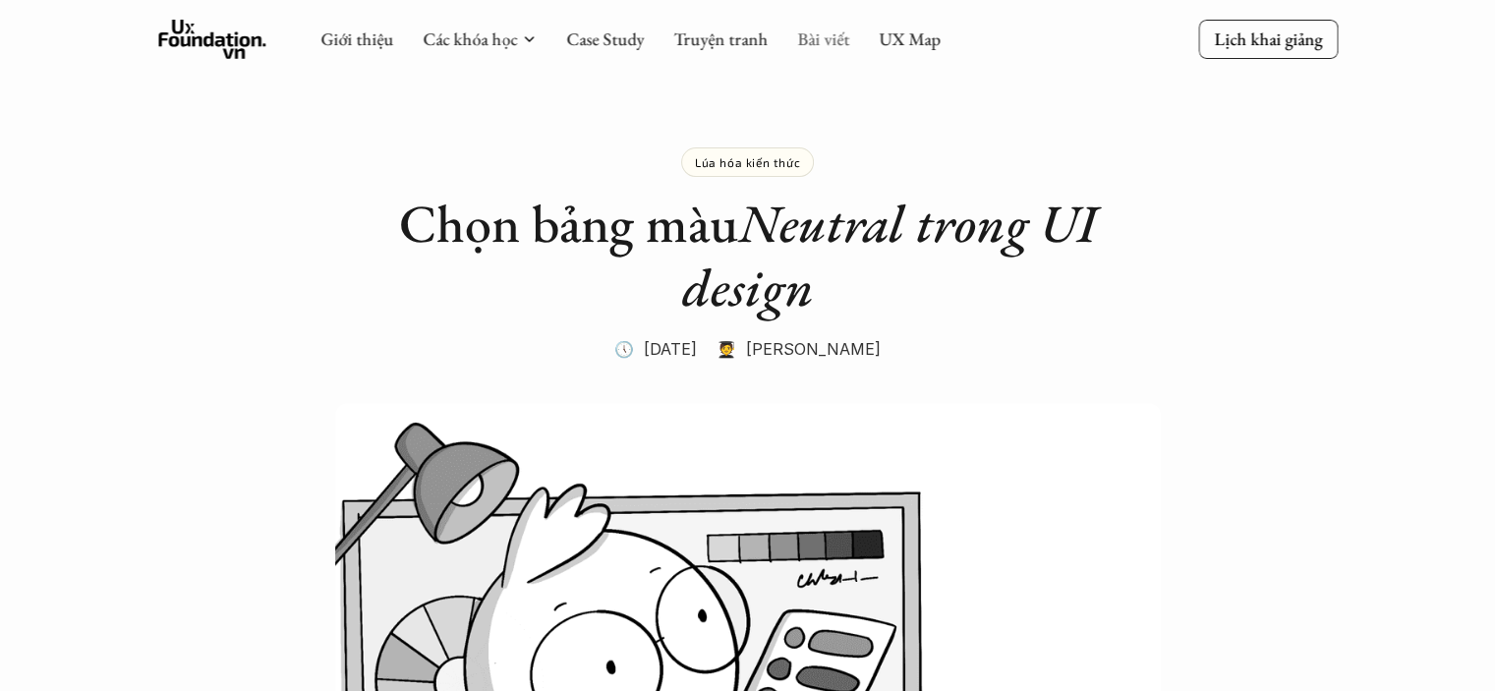
click at [818, 45] on link "Bài viết" at bounding box center [823, 39] width 52 height 23
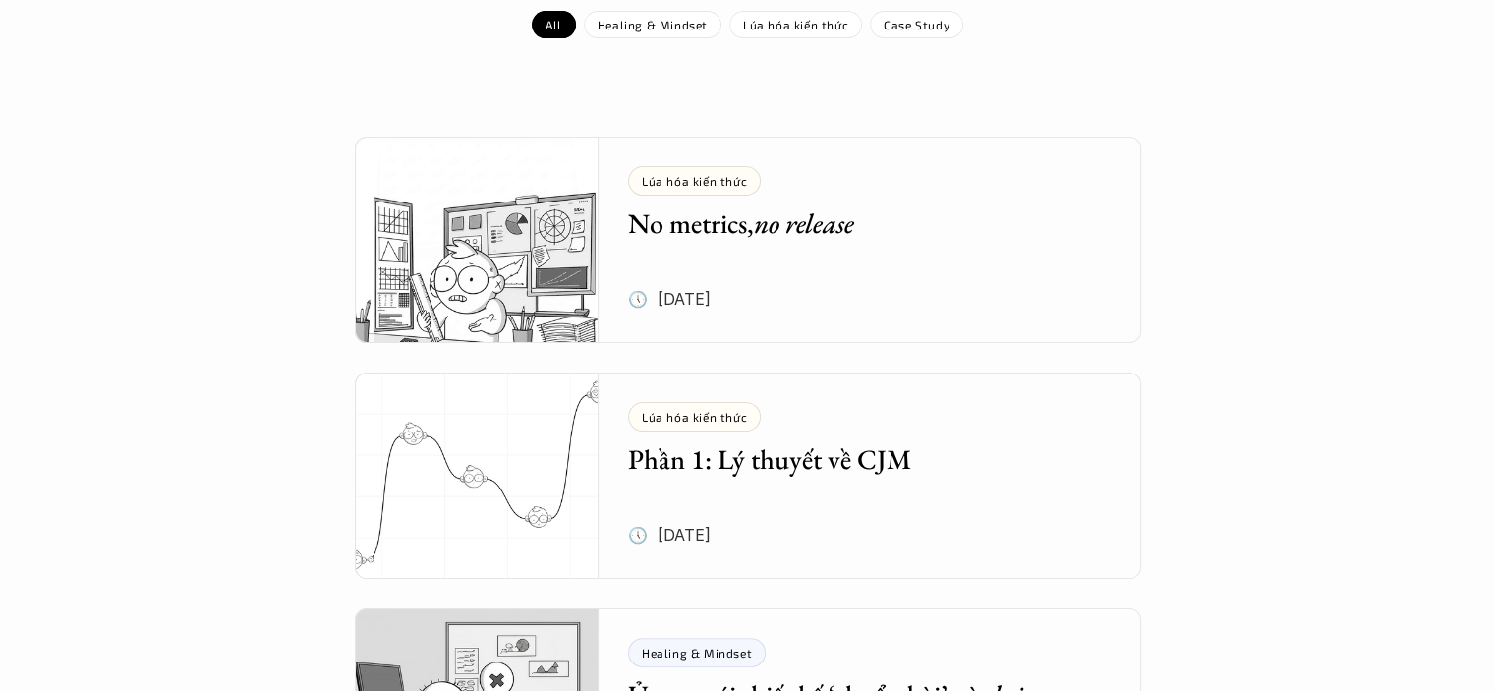
scroll to position [326, 0]
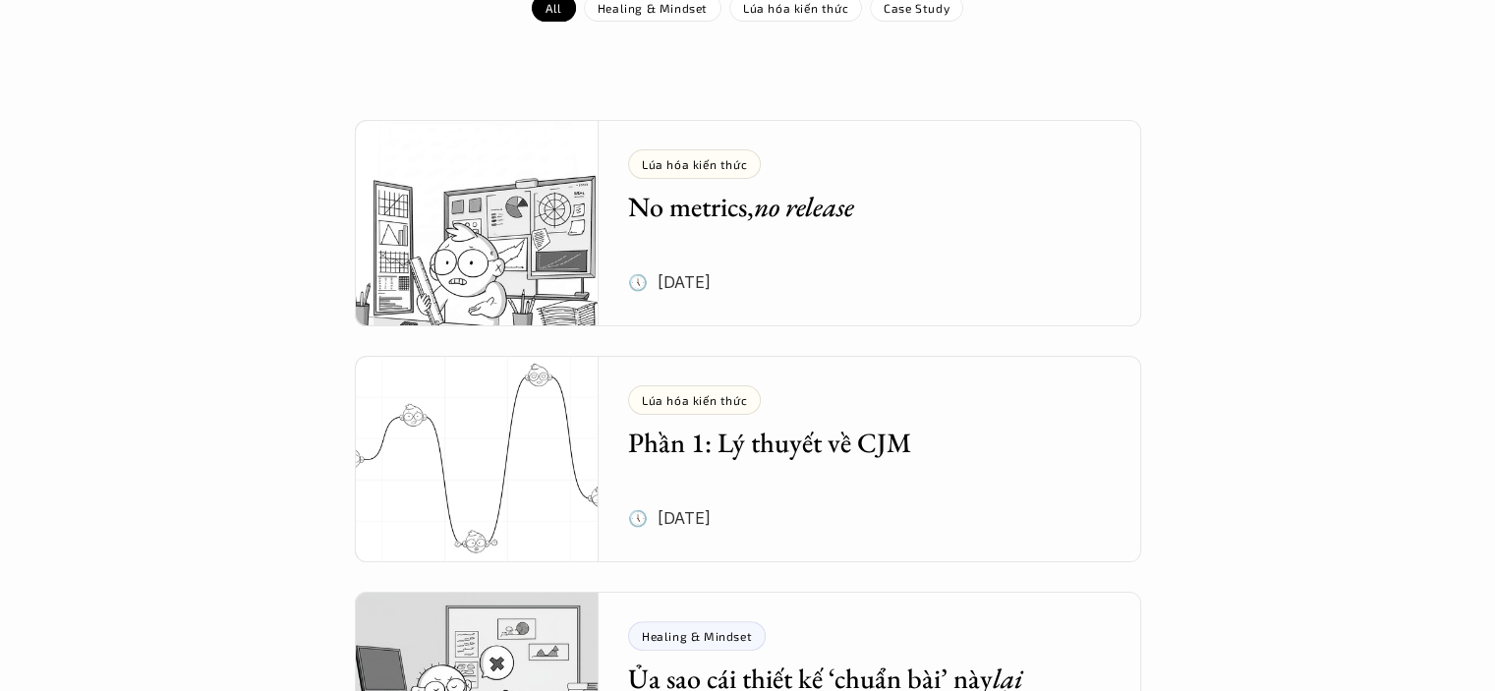
click at [684, 204] on h5 "No metrics, no release" at bounding box center [855, 206] width 454 height 35
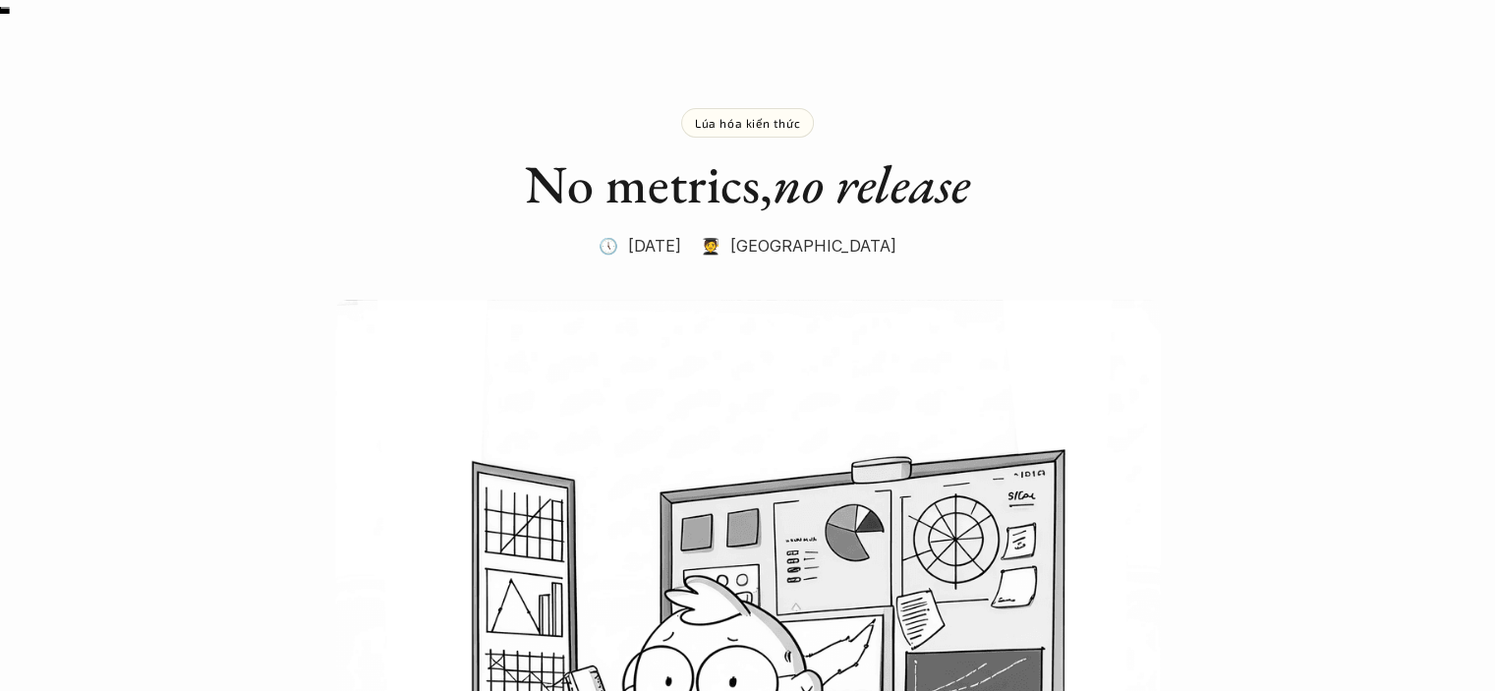
scroll to position [41, 0]
